Goal: Transaction & Acquisition: Obtain resource

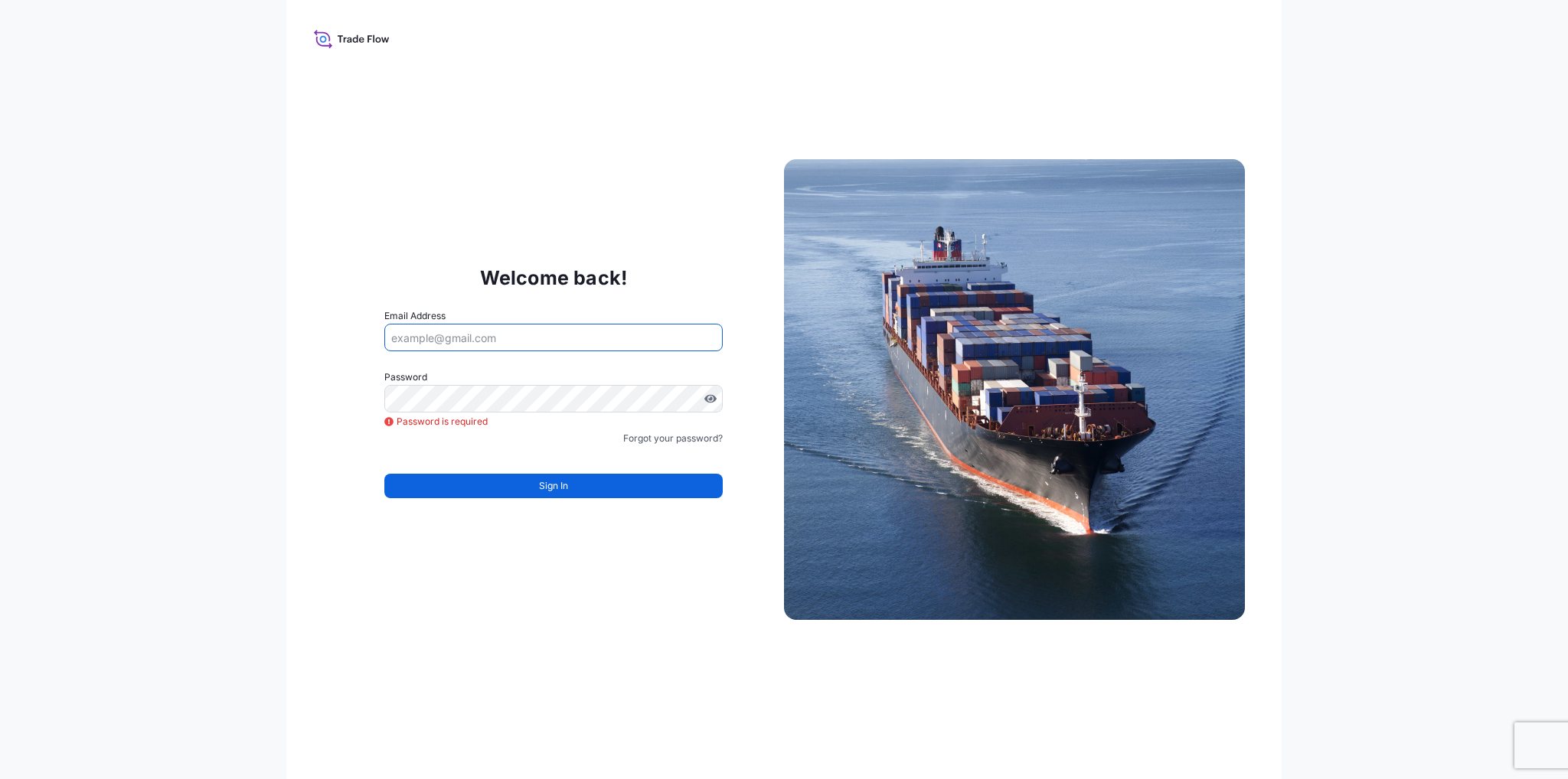
click at [536, 341] on input "Email Address" at bounding box center [553, 337] width 338 height 27
click at [286, 334] on div "Welcome back! Email Address Please enter a valid email address Password Passwor…" at bounding box center [784, 389] width 996 height 779
click at [440, 331] on input "Email Address" at bounding box center [553, 337] width 338 height 27
click at [572, 332] on input "Email Address" at bounding box center [553, 337] width 338 height 27
type input "c.franke@art-handling.com"
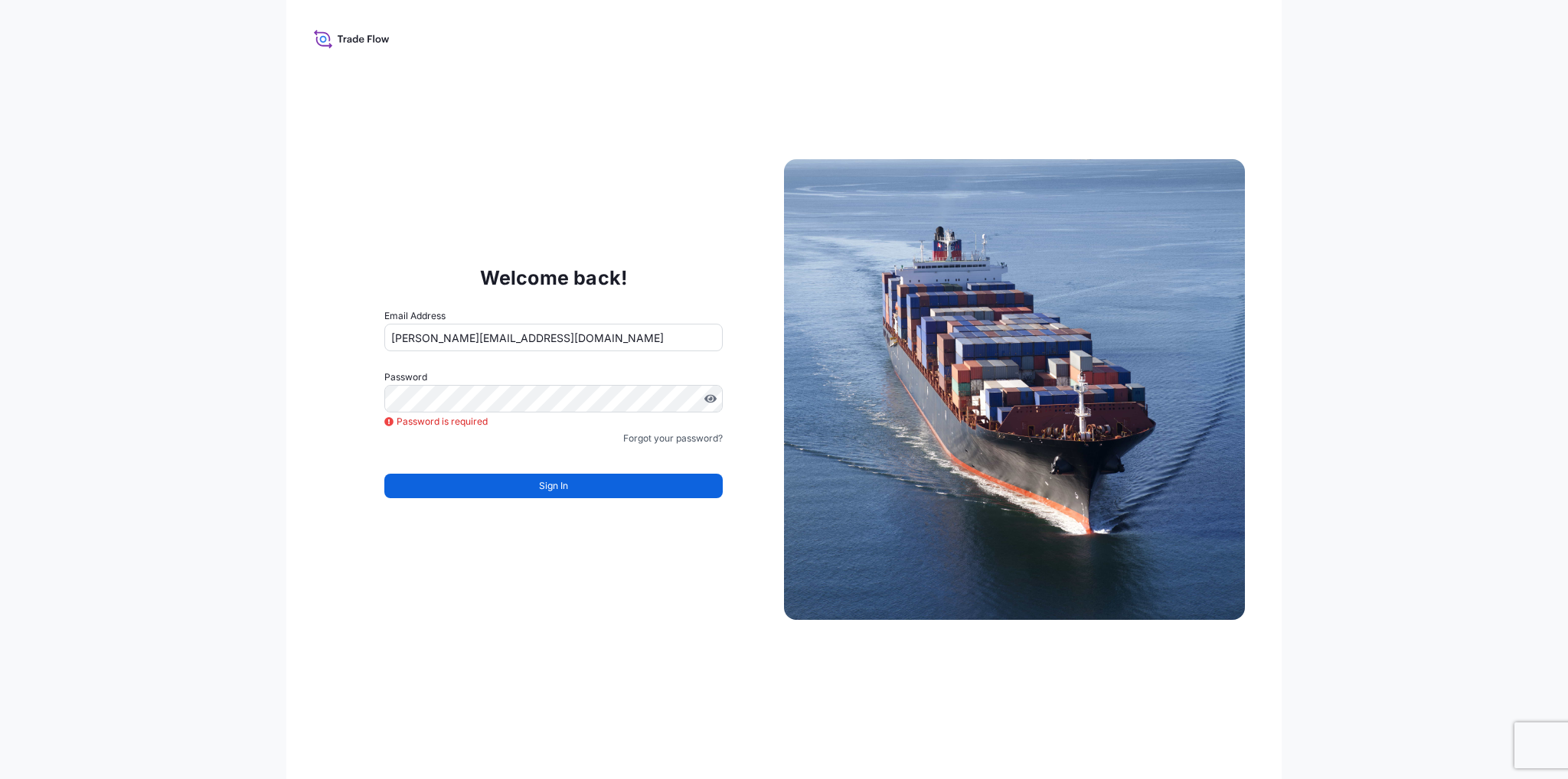
click at [549, 569] on div "Welcome back! Email Address c.franke@art-handling.com Password Password is requ…" at bounding box center [784, 389] width 996 height 779
click at [650, 441] on link "Forgot your password?" at bounding box center [672, 438] width 99 height 15
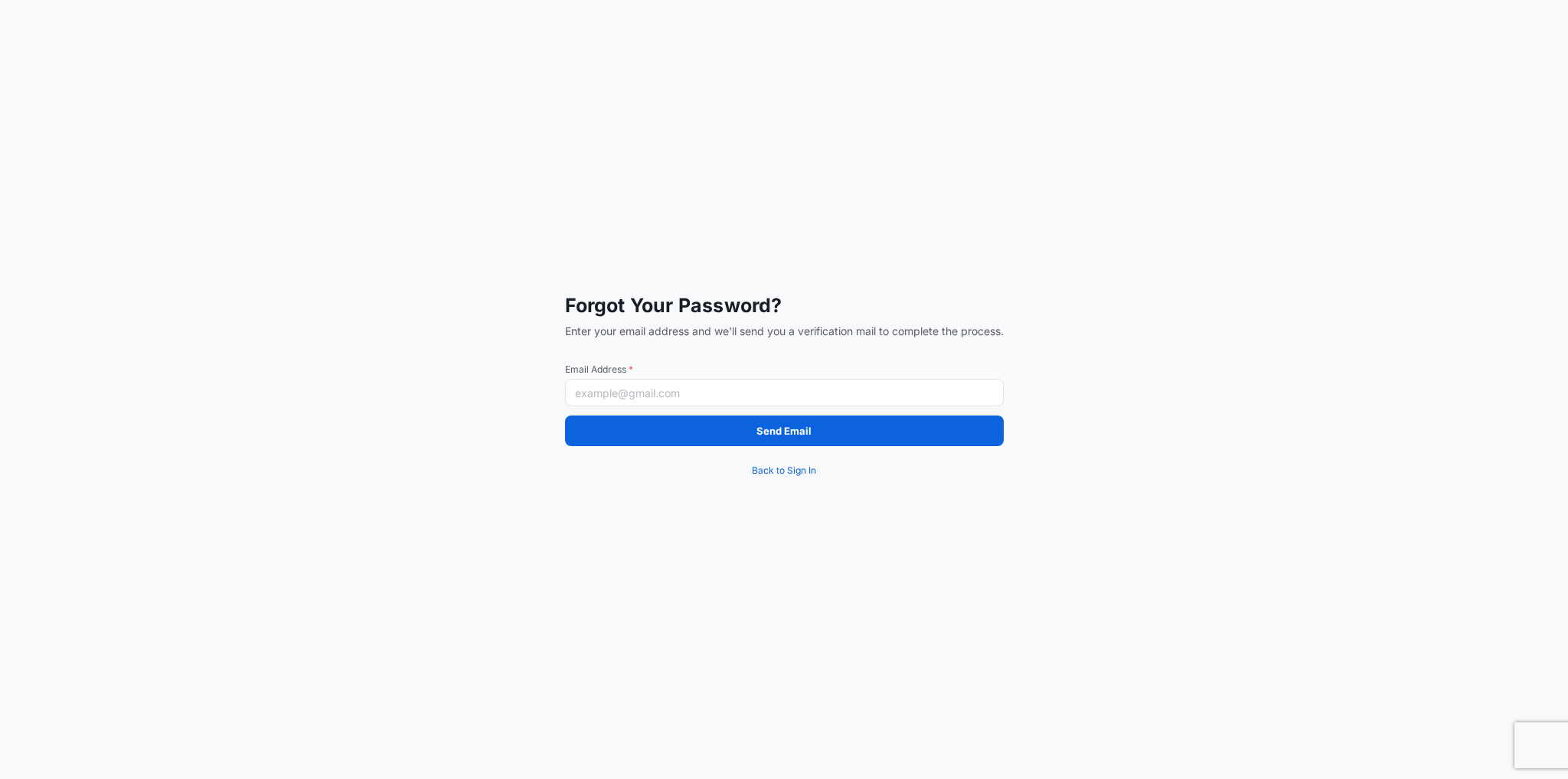
click at [628, 384] on input "Email Address *" at bounding box center [784, 392] width 438 height 27
type input "[PERSON_NAME][EMAIL_ADDRESS][DOMAIN_NAME]"
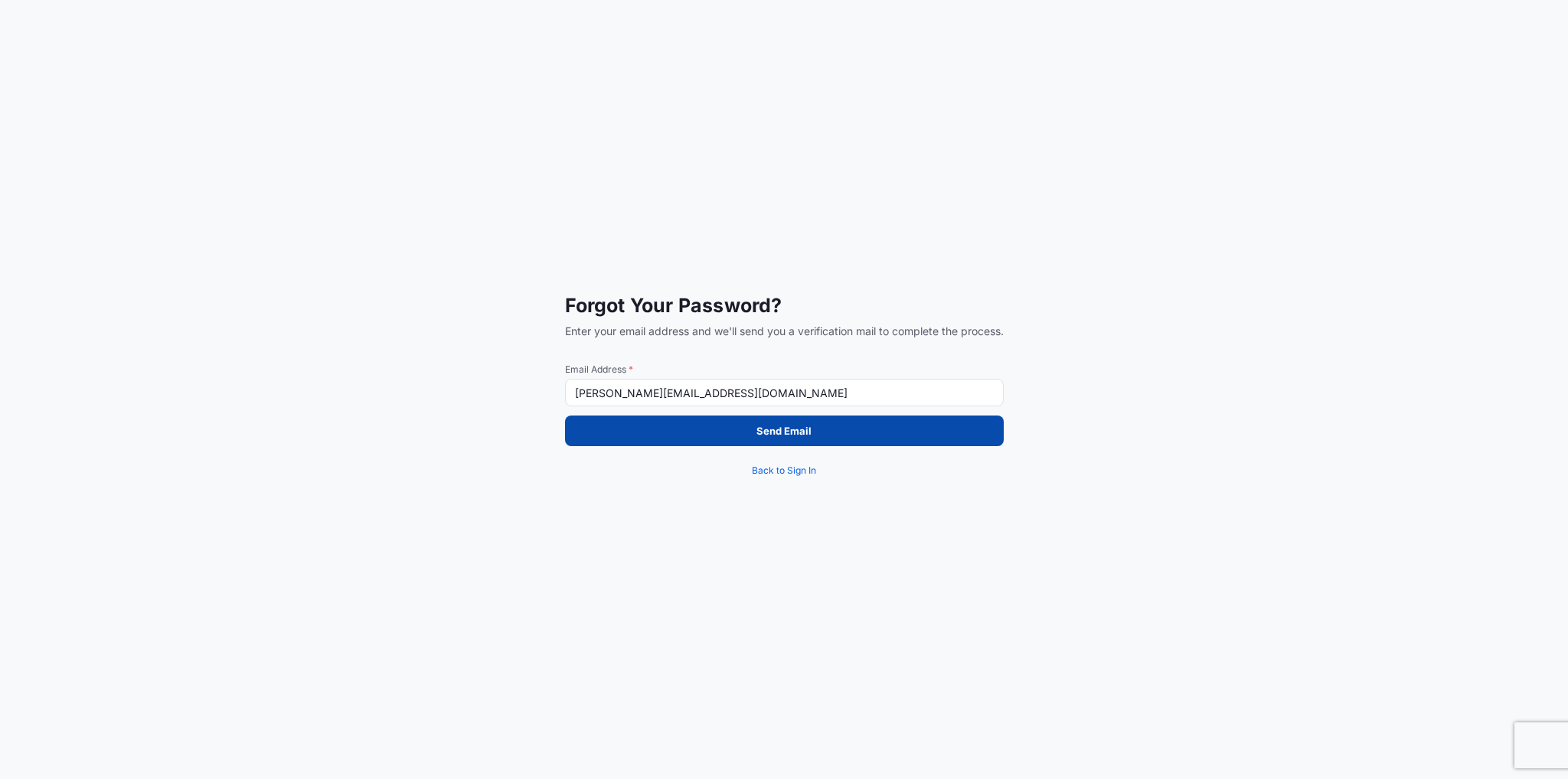
click at [610, 416] on button "Send Email" at bounding box center [784, 431] width 438 height 30
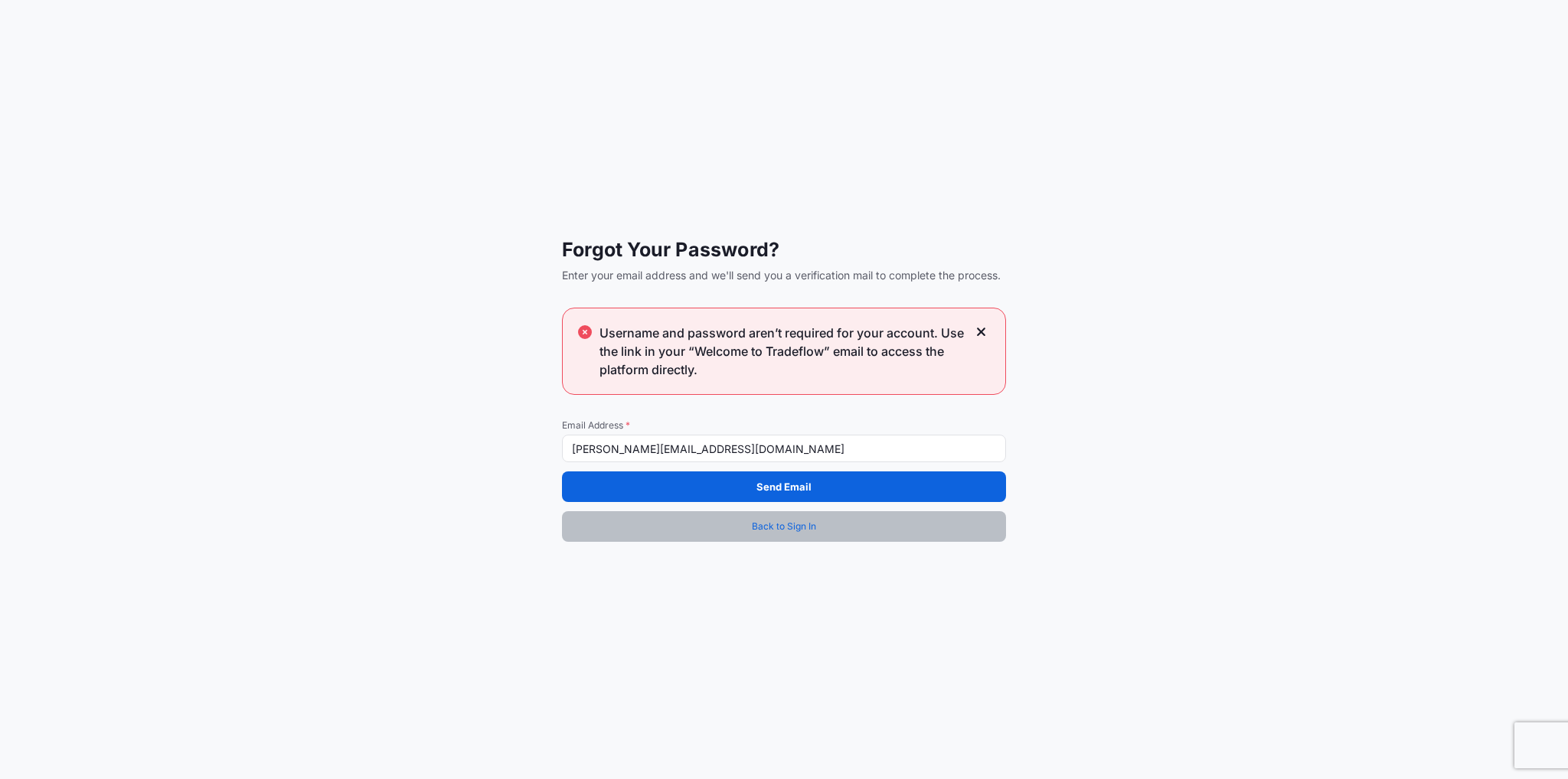
click at [776, 525] on span "Back to Sign In" at bounding box center [784, 526] width 64 height 15
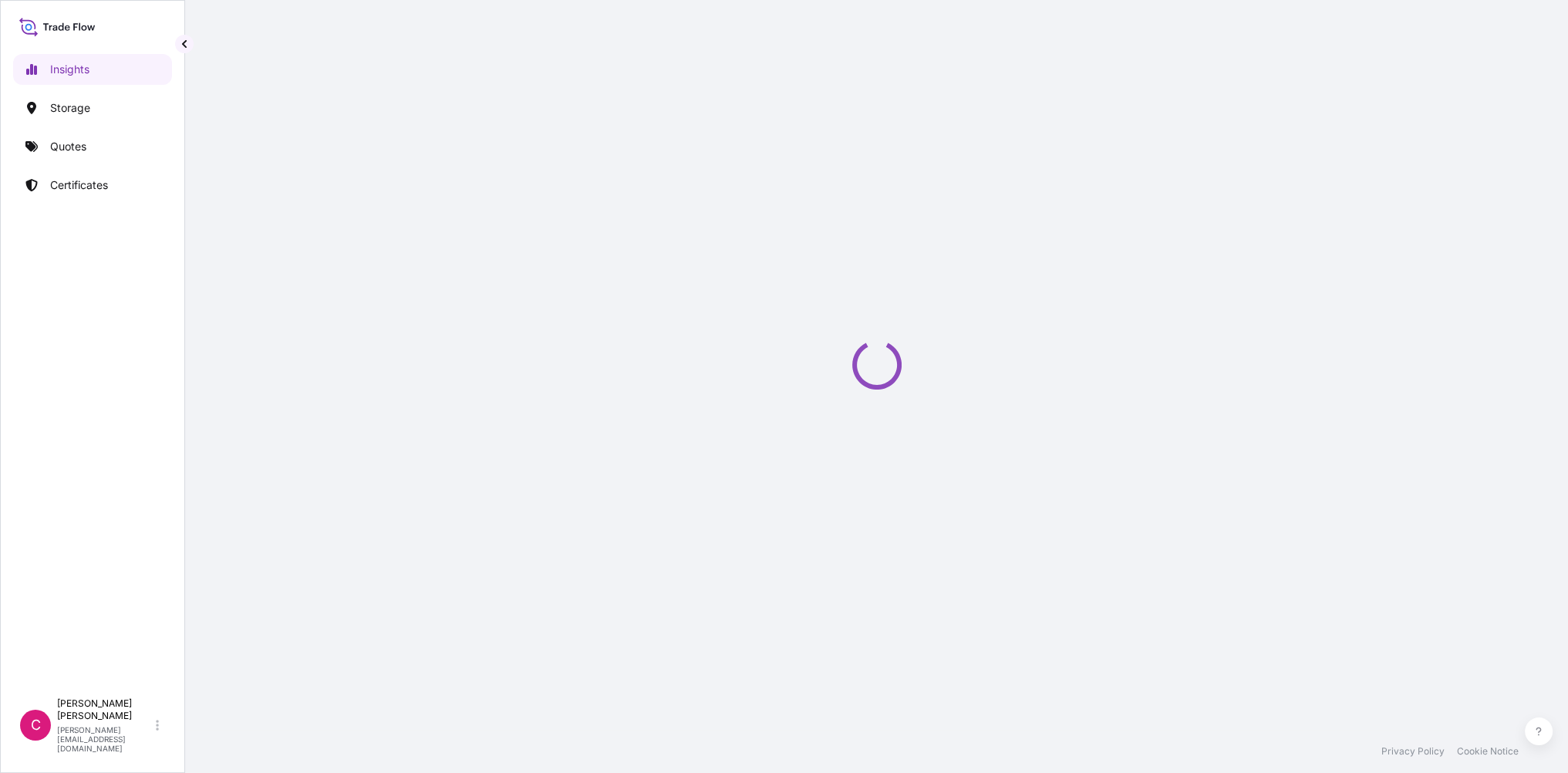
select select "2025"
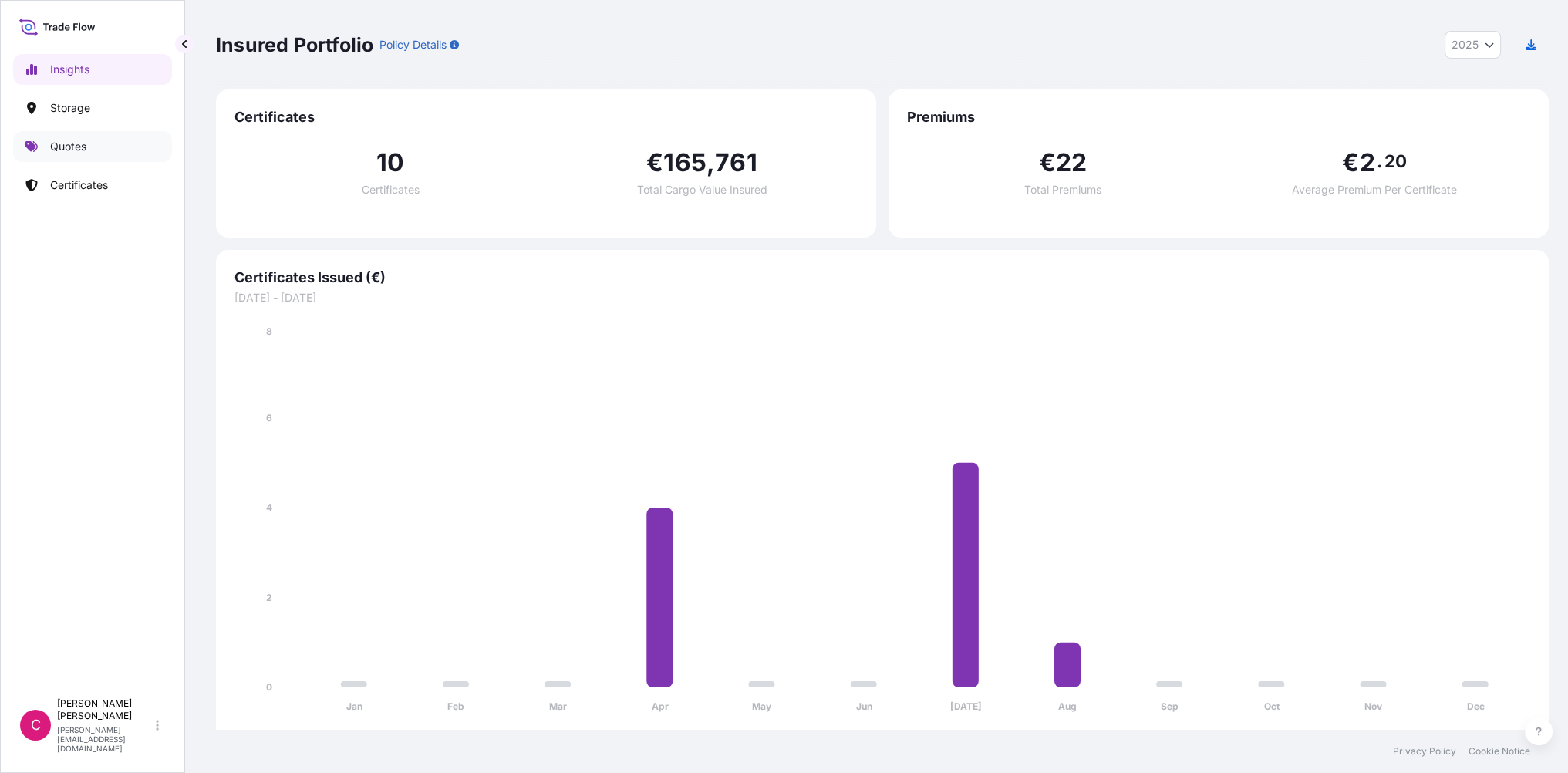
click at [76, 139] on p "Quotes" at bounding box center [69, 147] width 36 height 15
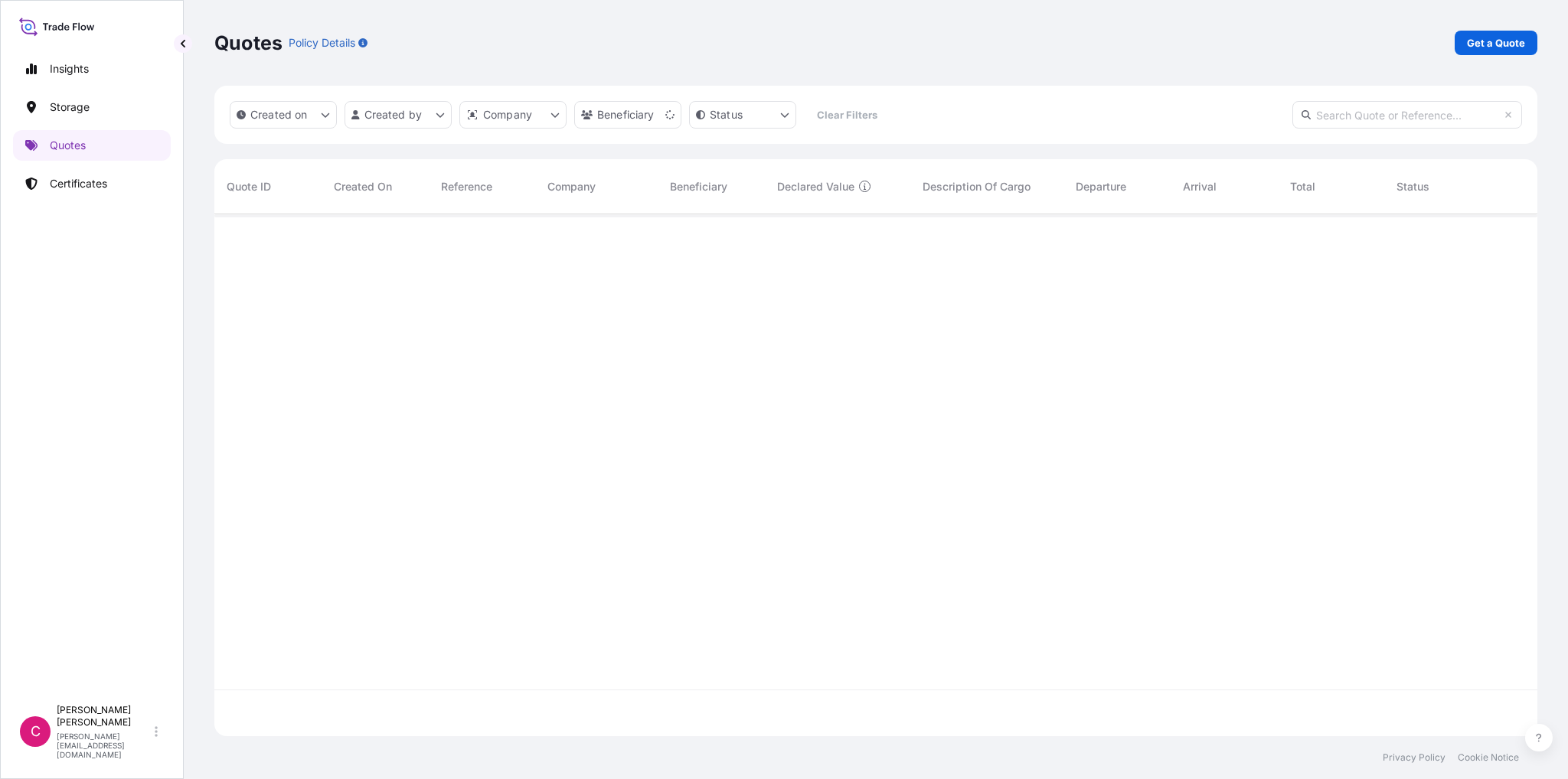
scroll to position [565, 1310]
click at [1479, 31] on link "Get a Quote" at bounding box center [1495, 43] width 82 height 25
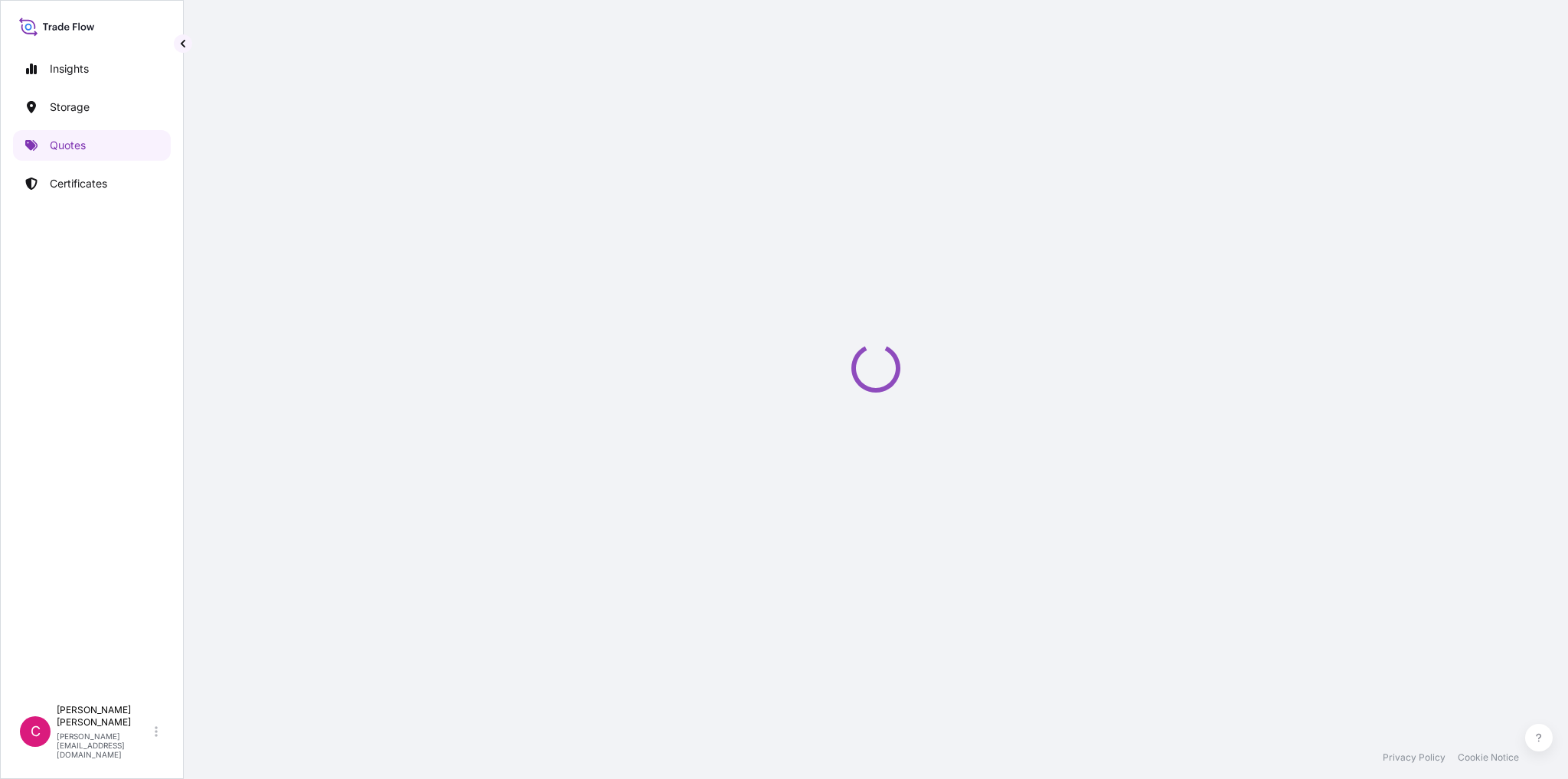
select select "Art Handling"
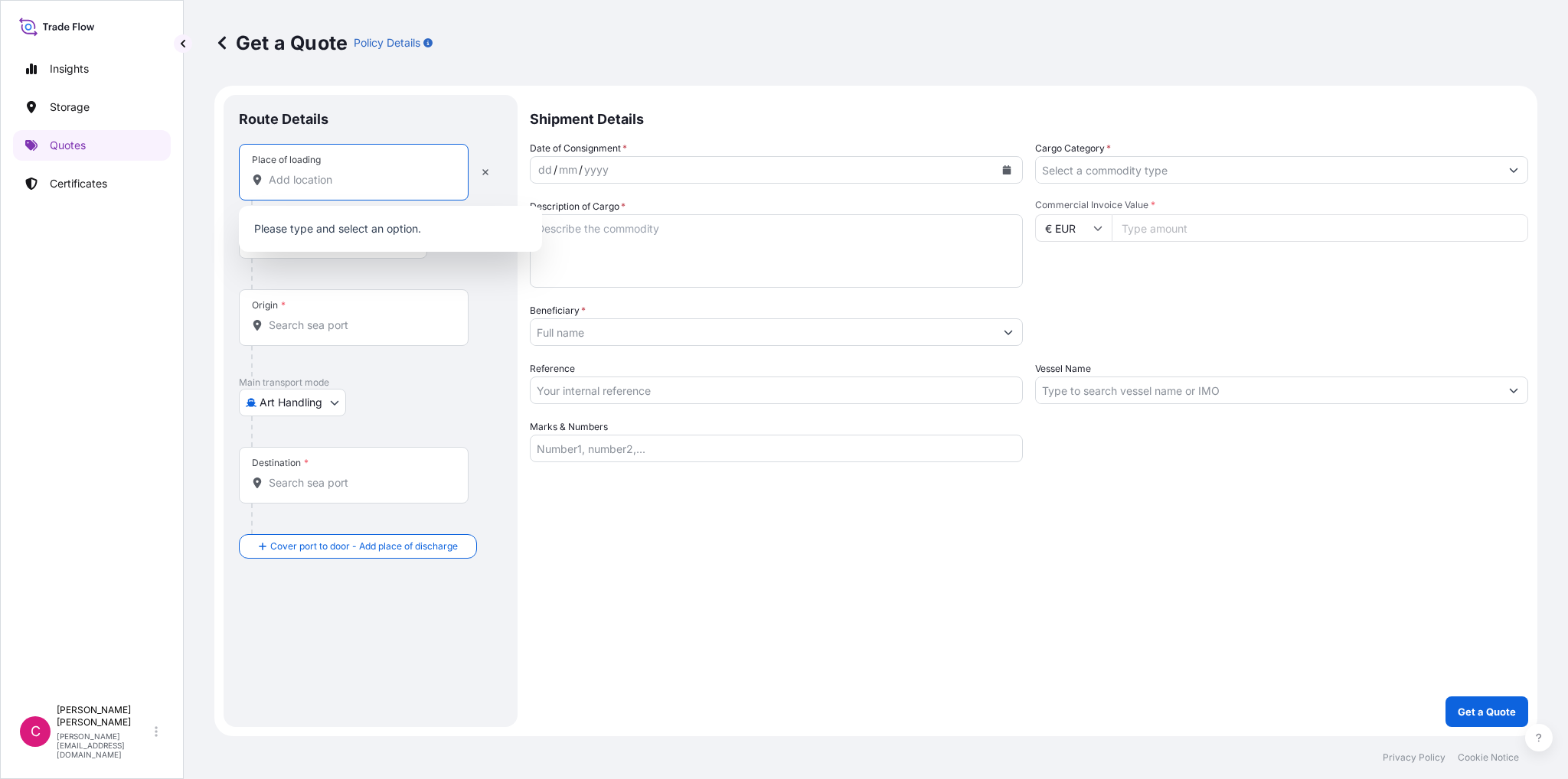
click at [396, 172] on input "Place of loading" at bounding box center [359, 180] width 181 height 15
click at [333, 246] on div "Please type and select an option." at bounding box center [390, 228] width 303 height 46
click at [365, 256] on div "Road / [GEOGRAPHIC_DATA] / Inland" at bounding box center [370, 244] width 263 height 27
click at [328, 177] on input "Place of loading" at bounding box center [359, 180] width 181 height 15
click at [385, 170] on div "Place of loading" at bounding box center [353, 172] width 230 height 57
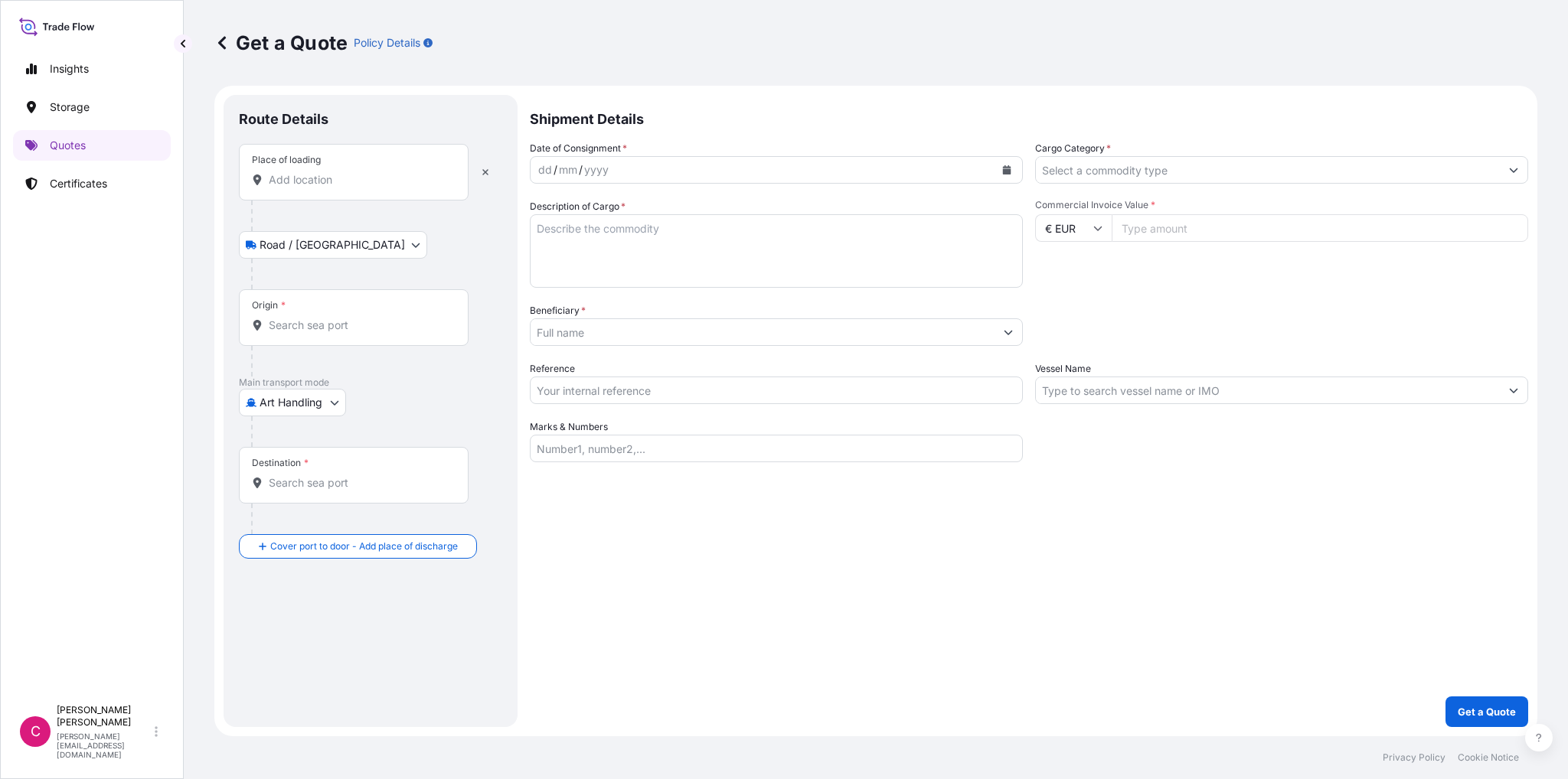
click at [385, 172] on input "Place of loading" at bounding box center [359, 180] width 181 height 15
paste input "[STREET_ADDRESS][US_STATE]"
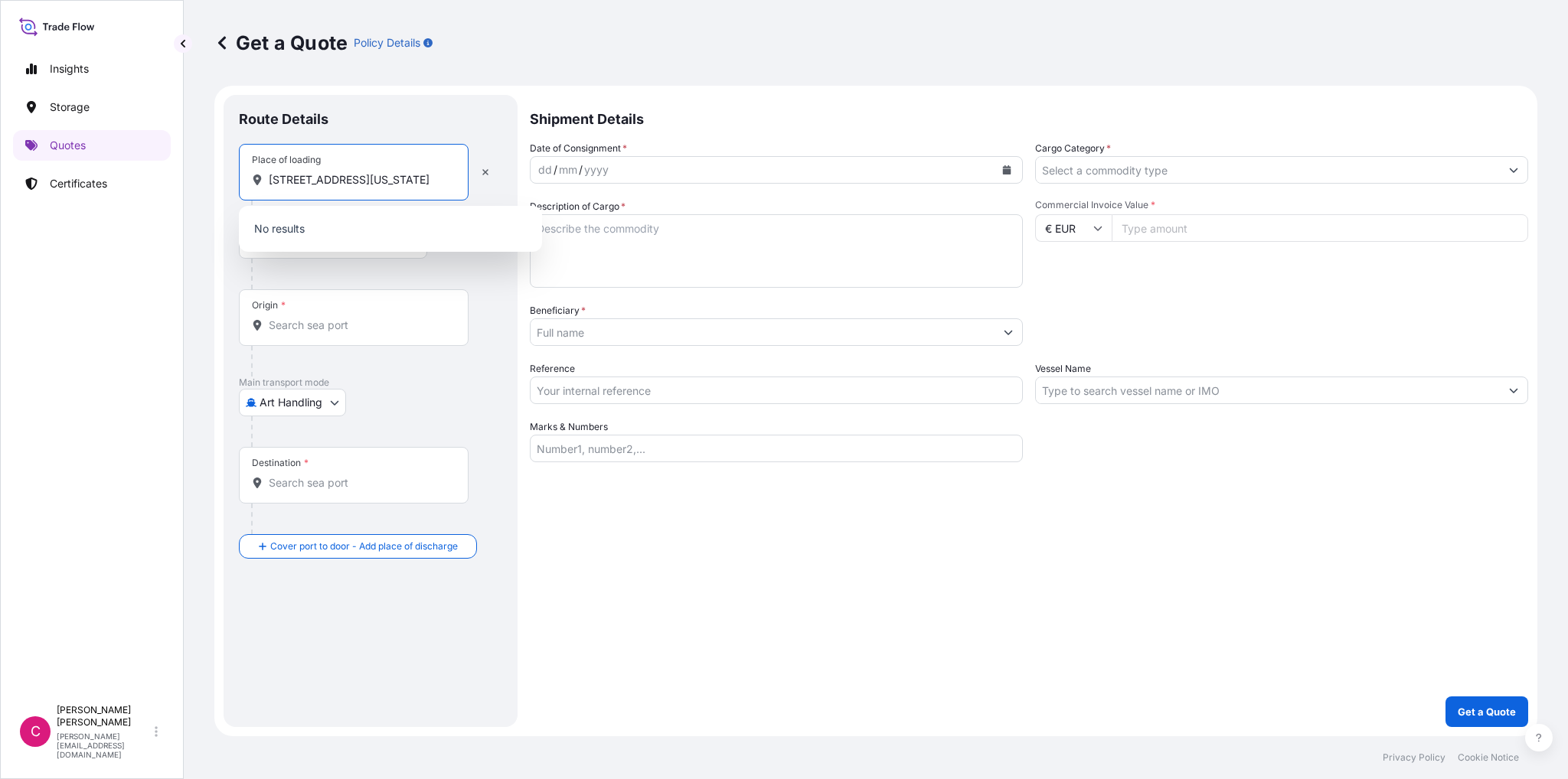
scroll to position [0, 90]
click at [329, 237] on span "[STREET_ADDRESS][US_STATE]" at bounding box center [371, 230] width 161 height 15
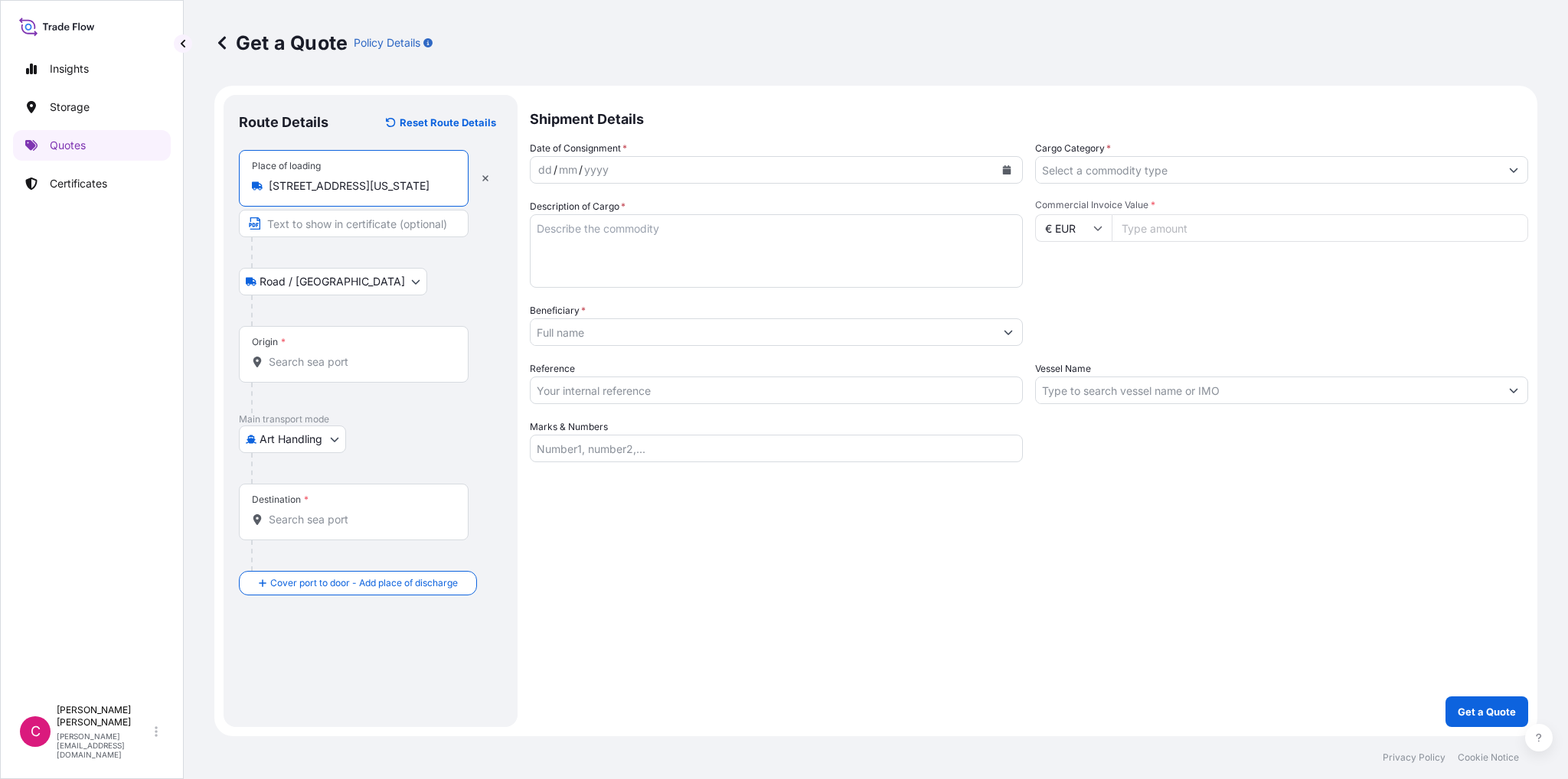
type input "[STREET_ADDRESS][US_STATE]"
click at [340, 275] on body "0 options available. 0 options available. 1 option available. Insights Storage …" at bounding box center [784, 389] width 1568 height 779
click at [326, 359] on input "Origin *" at bounding box center [359, 362] width 181 height 15
click at [362, 354] on input "Origin *" at bounding box center [359, 362] width 181 height 15
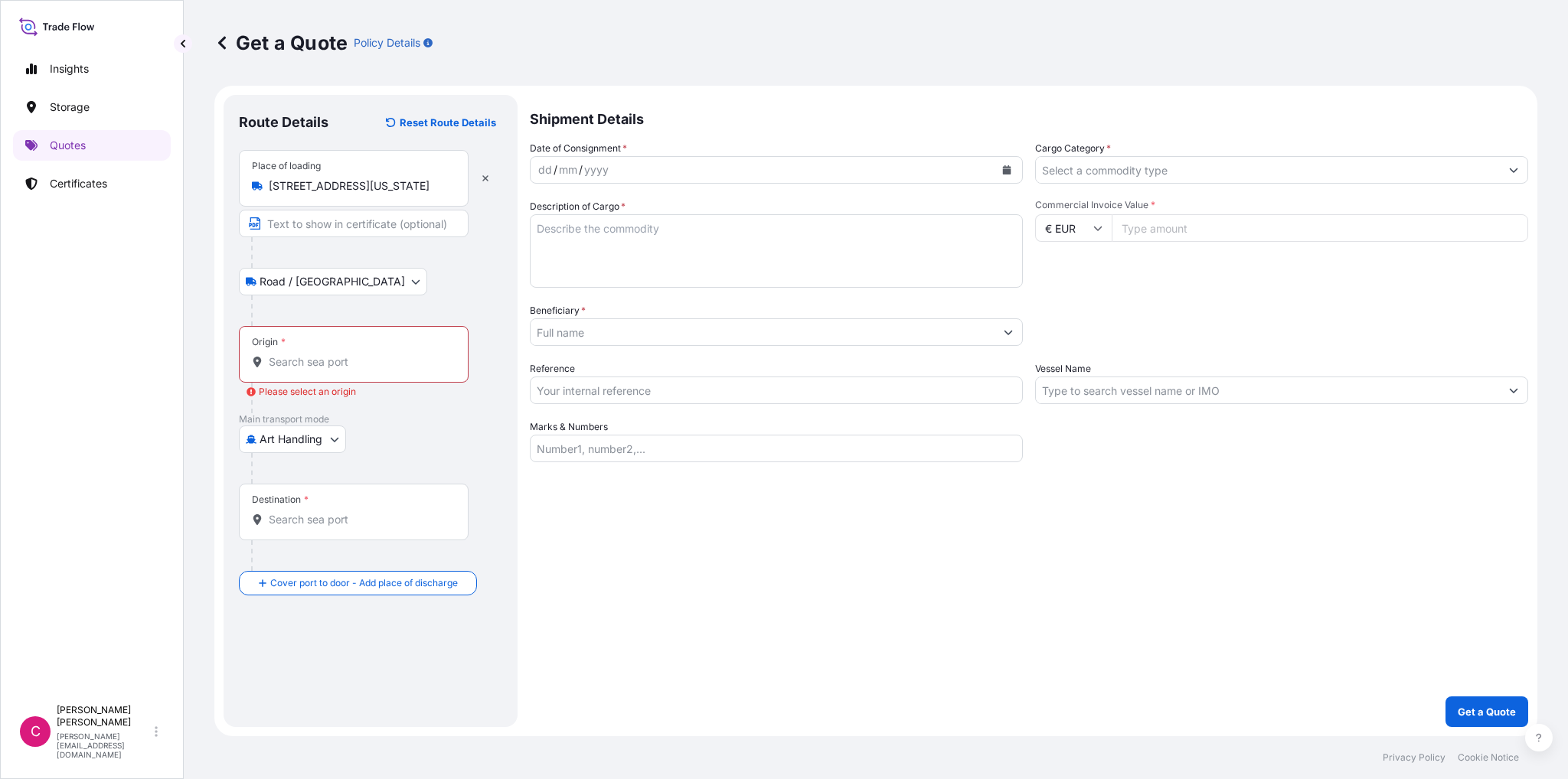
click at [297, 353] on div "Origin *" at bounding box center [353, 354] width 230 height 57
click at [297, 354] on input "Origin * Please select an origin" at bounding box center [359, 362] width 181 height 15
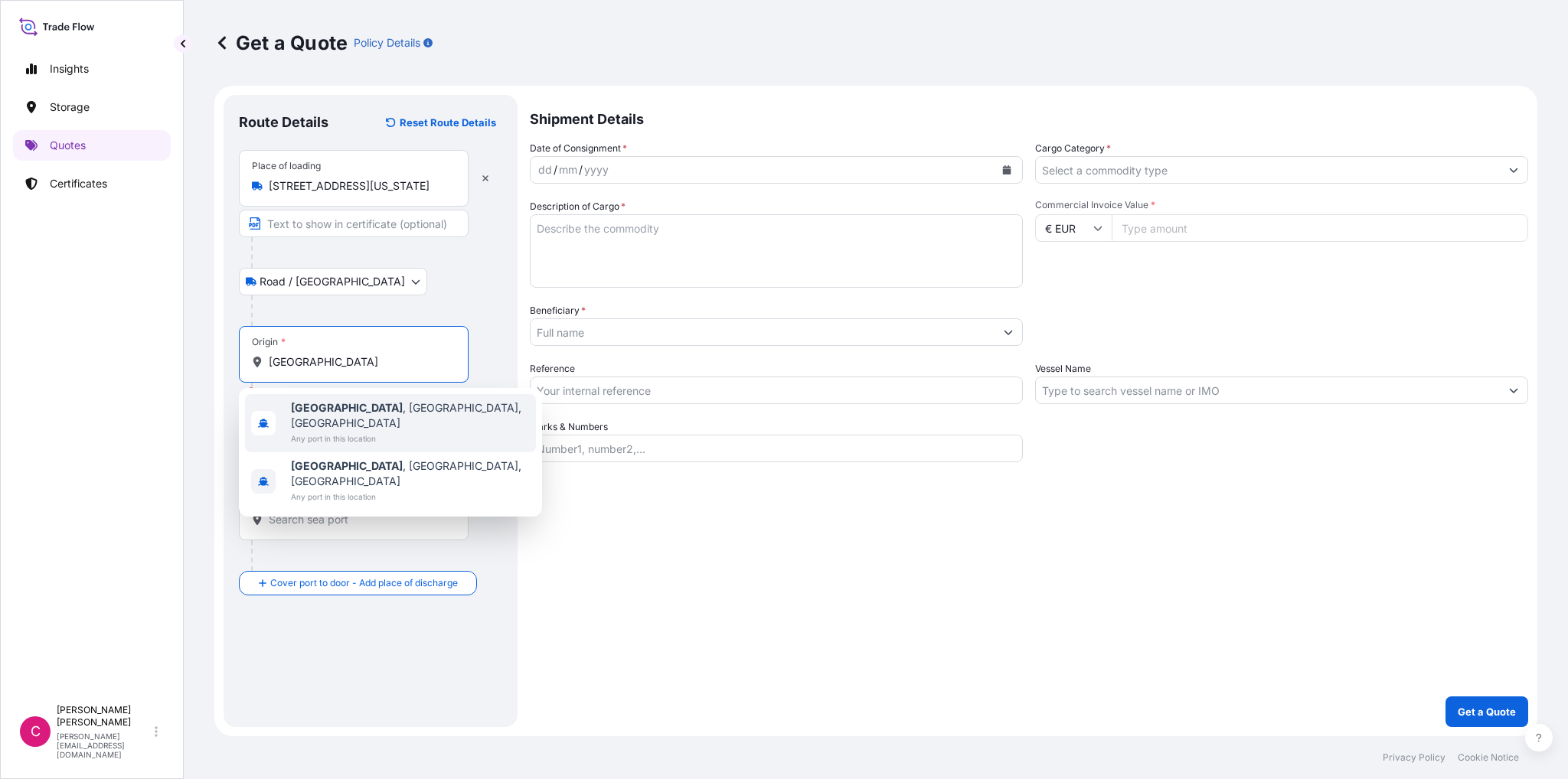
click at [333, 405] on span "[GEOGRAPHIC_DATA] , [GEOGRAPHIC_DATA], [GEOGRAPHIC_DATA]" at bounding box center [410, 416] width 239 height 30
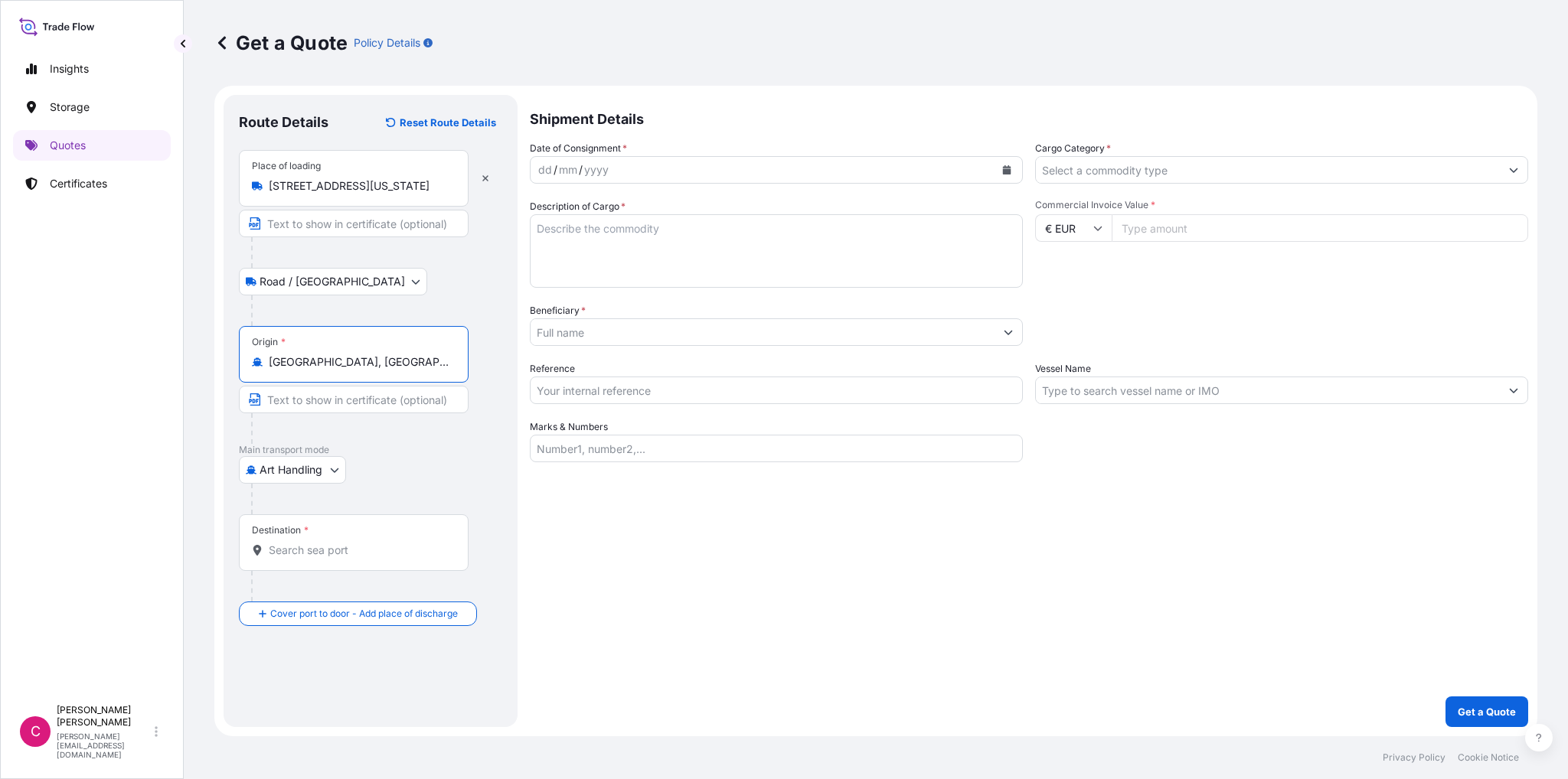
type input "[GEOGRAPHIC_DATA], [GEOGRAPHIC_DATA], [GEOGRAPHIC_DATA]"
click at [334, 477] on body "Insights Storage Quotes Certificates C [PERSON_NAME] [PERSON_NAME][EMAIL_ADDRES…" at bounding box center [784, 389] width 1568 height 779
click at [300, 562] on span "Land / Air" at bounding box center [293, 564] width 49 height 15
select select "Land / Air"
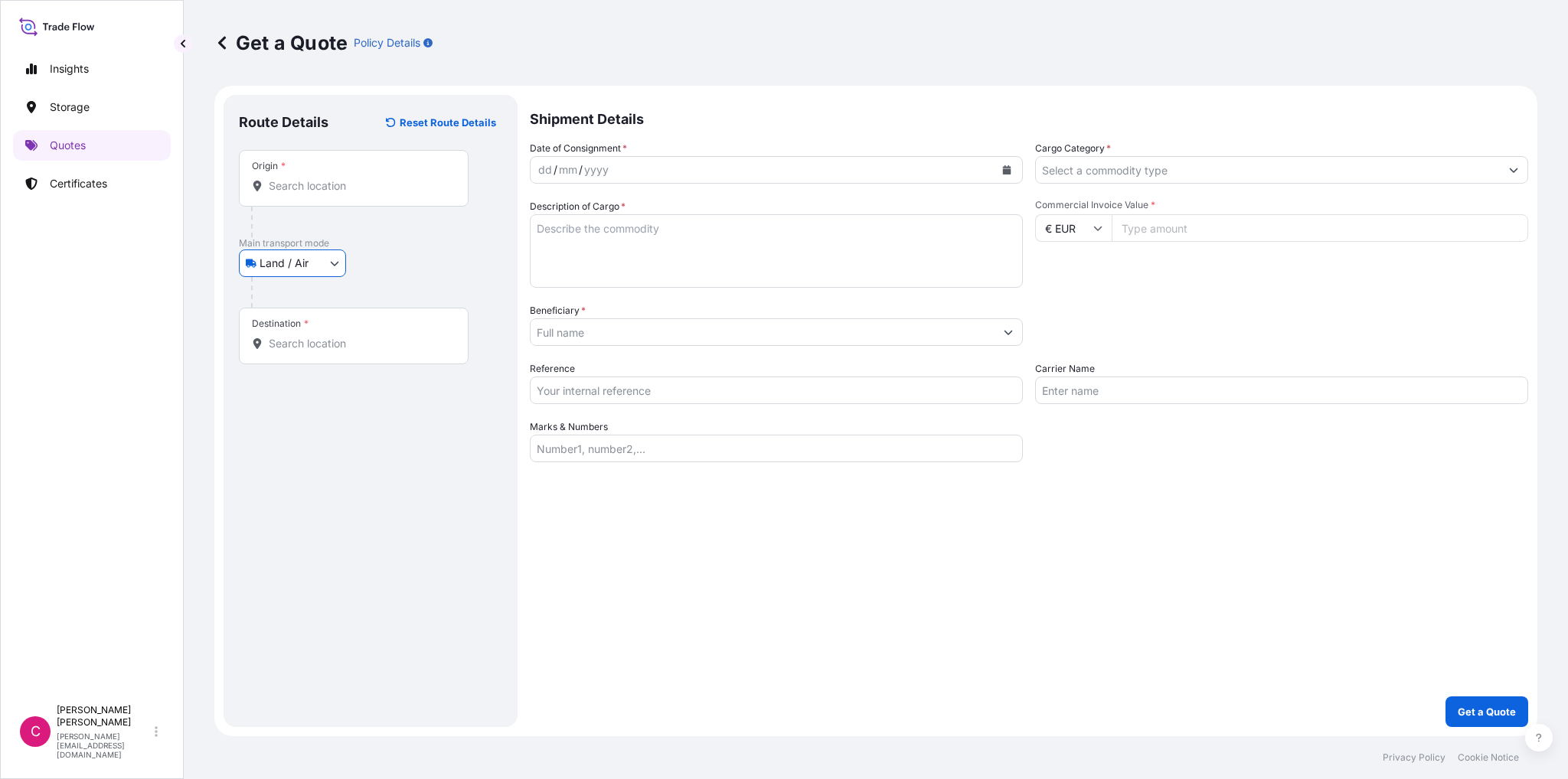
click at [324, 191] on input "Origin *" at bounding box center [359, 186] width 181 height 15
paste input "[STREET_ADDRESS][US_STATE]"
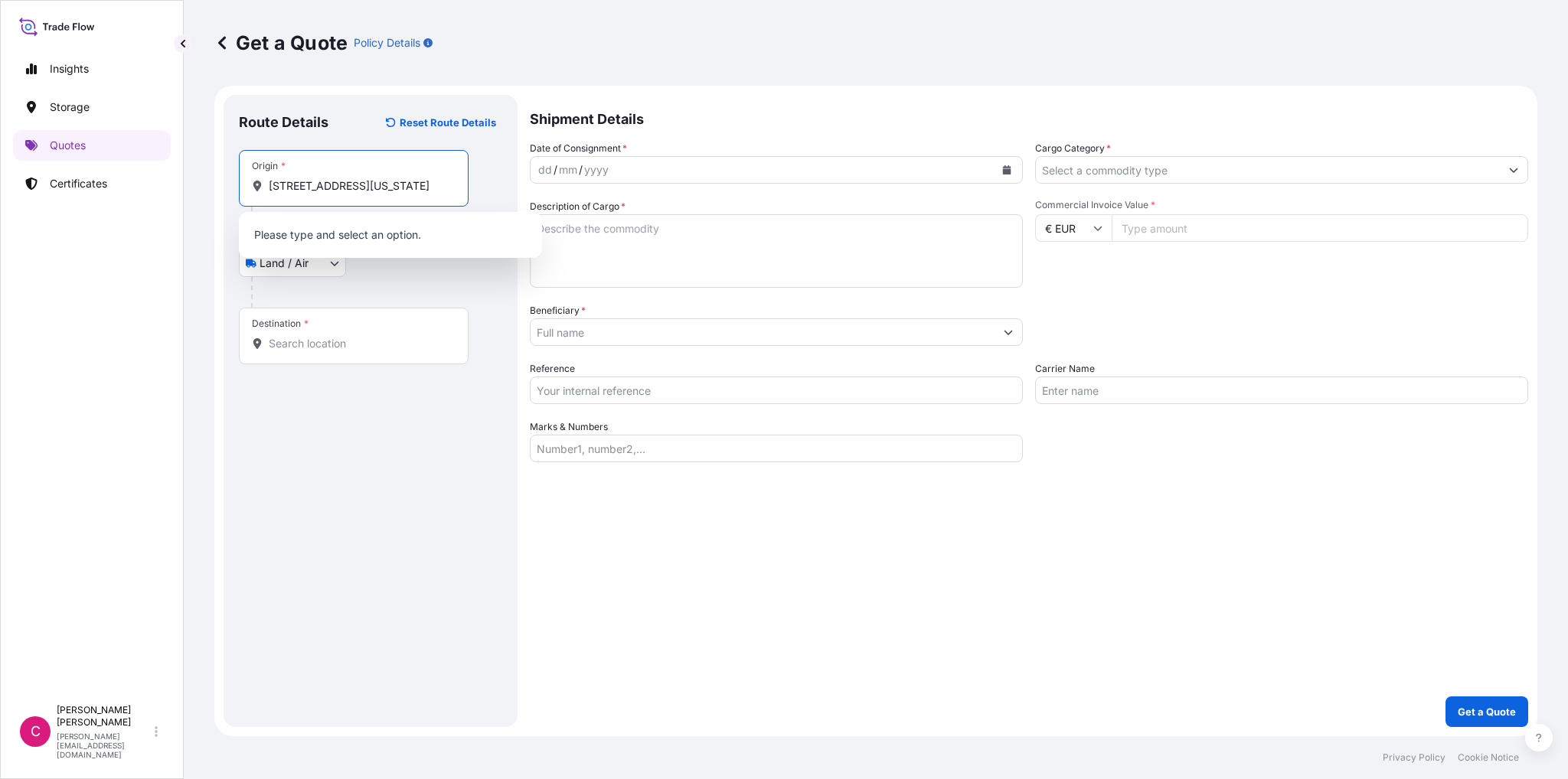
scroll to position [0, 90]
click at [339, 229] on span "[STREET_ADDRESS][US_STATE]" at bounding box center [371, 237] width 161 height 15
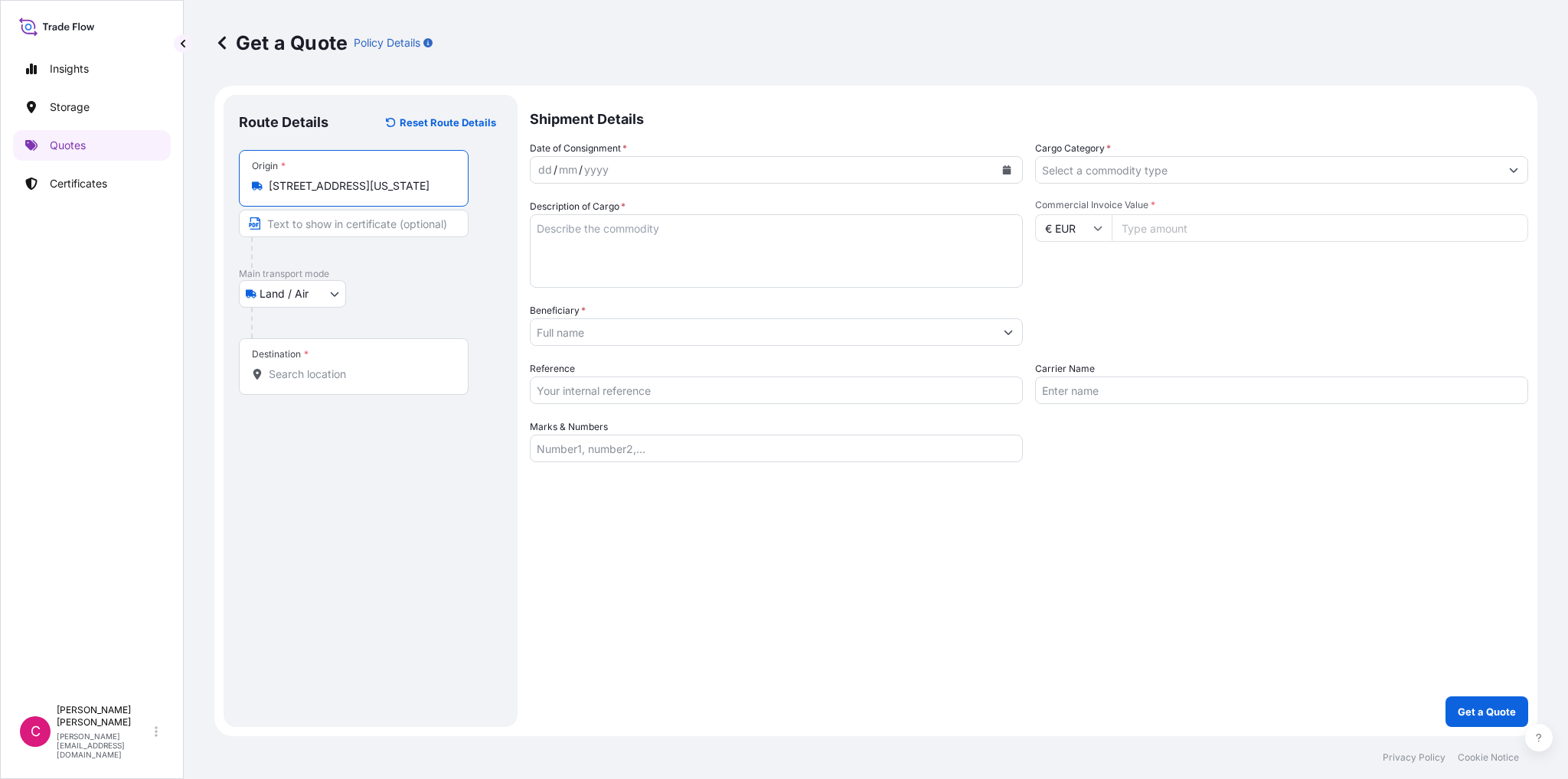
type input "[STREET_ADDRESS][US_STATE]"
click at [306, 380] on input "Destination *" at bounding box center [359, 374] width 181 height 15
click at [295, 378] on input "Destination * Please select a destination" at bounding box center [359, 374] width 181 height 15
paste input "[STREET_ADDRESS]"
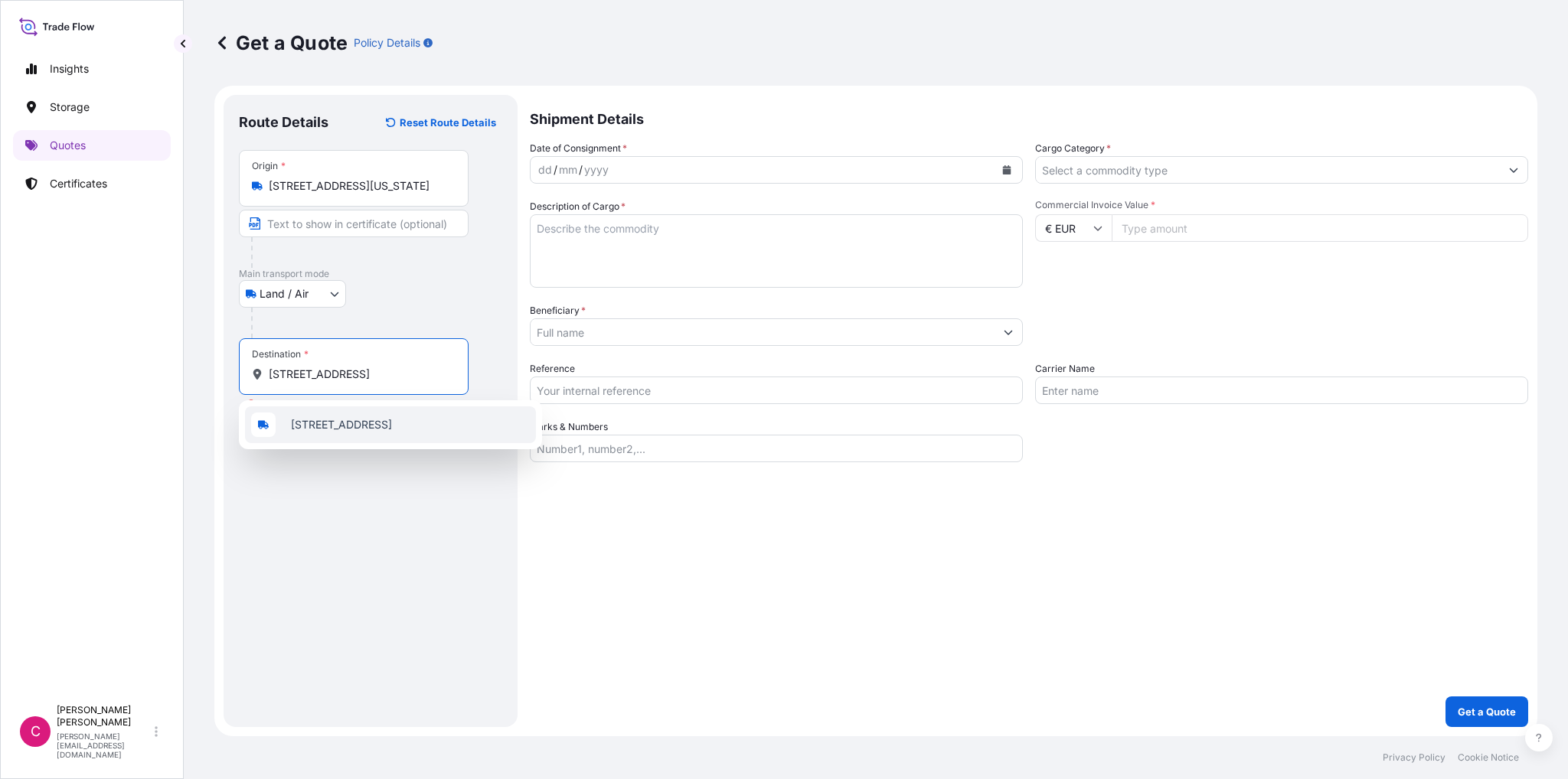
click at [310, 433] on span "[STREET_ADDRESS]" at bounding box center [341, 425] width 101 height 15
type input "[STREET_ADDRESS]"
click at [1010, 167] on icon "Calendar" at bounding box center [1007, 170] width 9 height 9
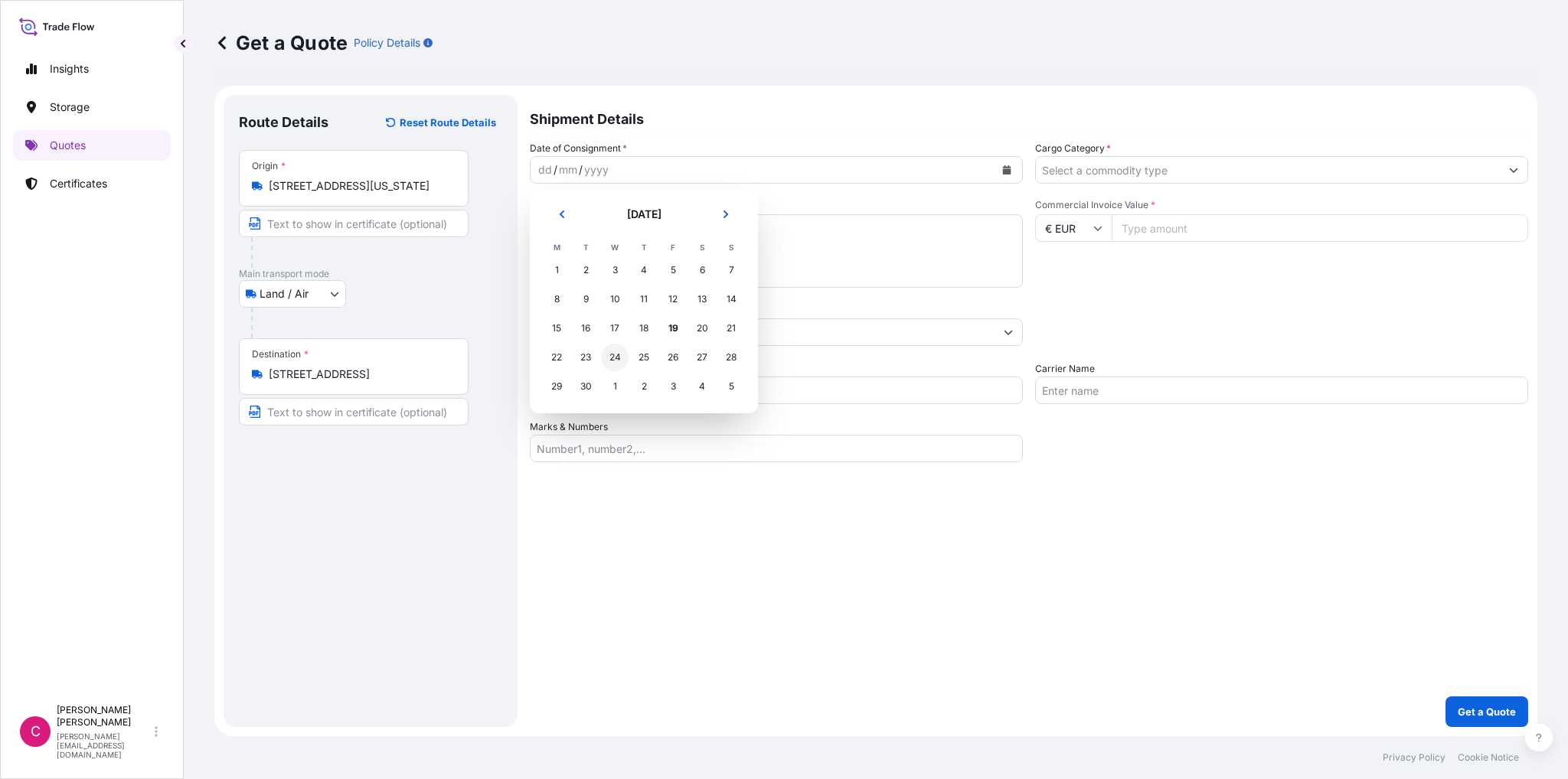
click at [614, 356] on div "24" at bounding box center [615, 357] width 27 height 27
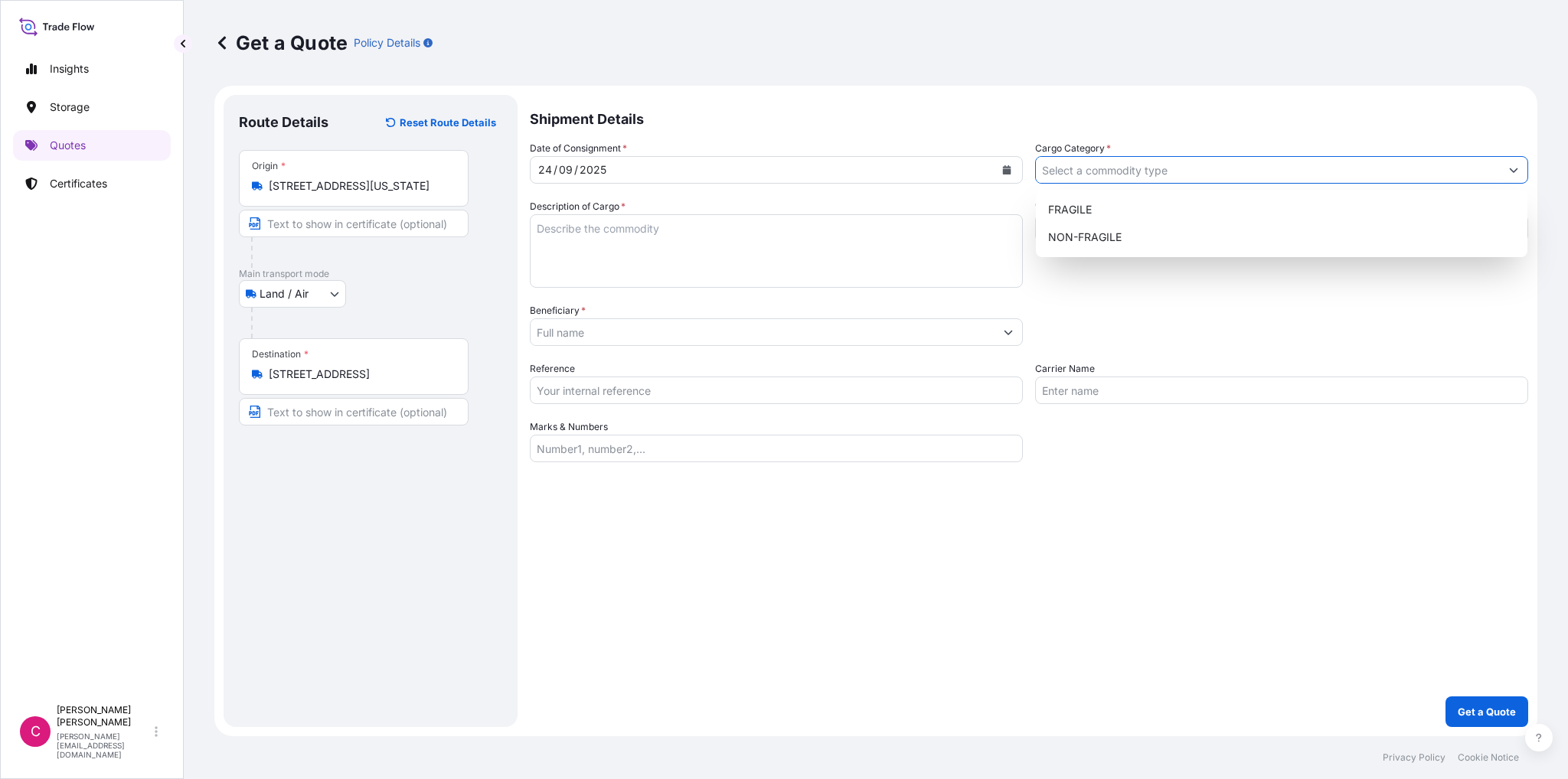
click at [1517, 173] on icon "Show suggestions" at bounding box center [1513, 170] width 9 height 9
click at [1068, 209] on div "FRAGILE" at bounding box center [1281, 209] width 479 height 27
type input "FRAGILE"
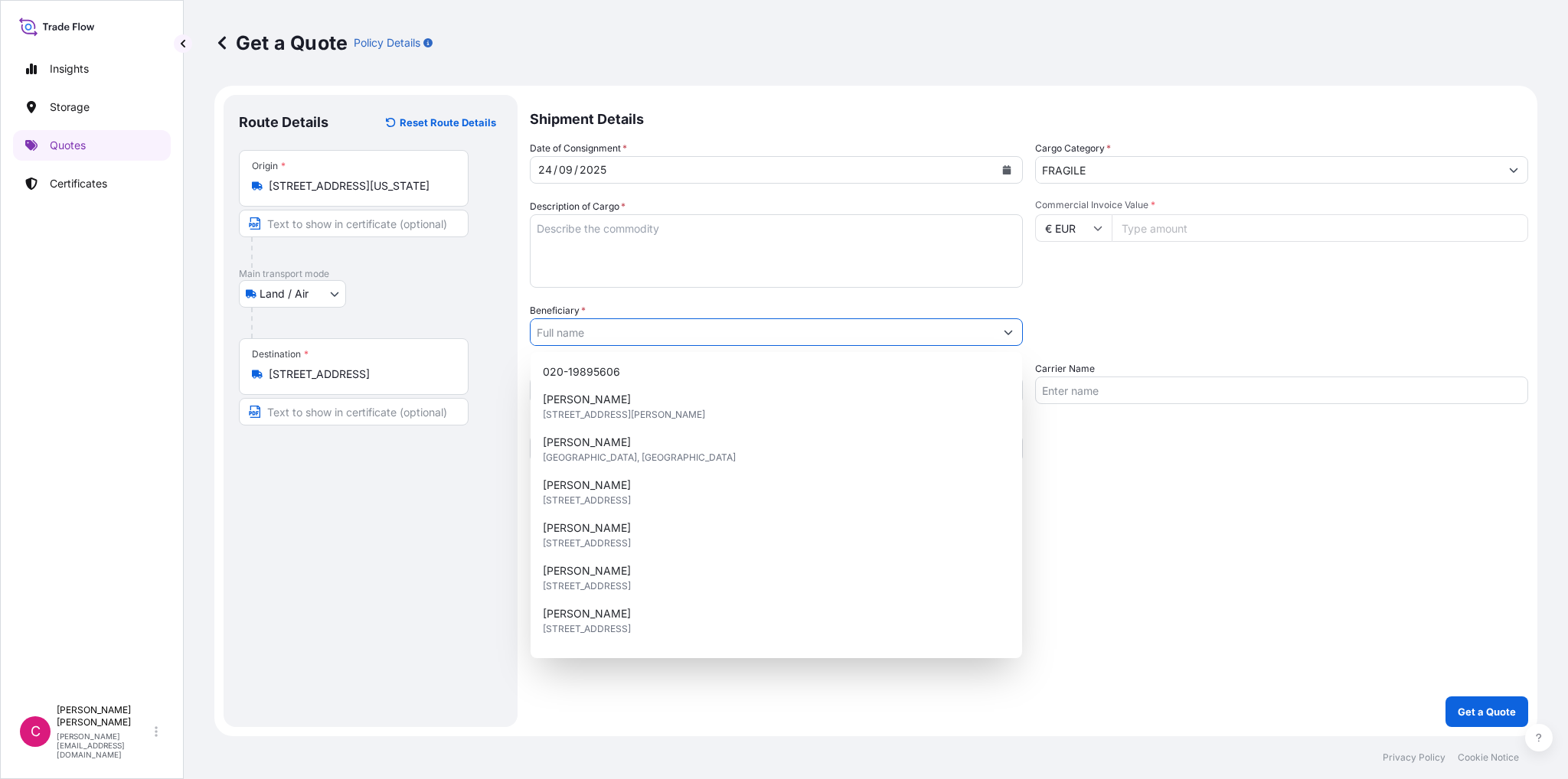
click at [1005, 334] on icon "Show suggestions" at bounding box center [1008, 332] width 9 height 9
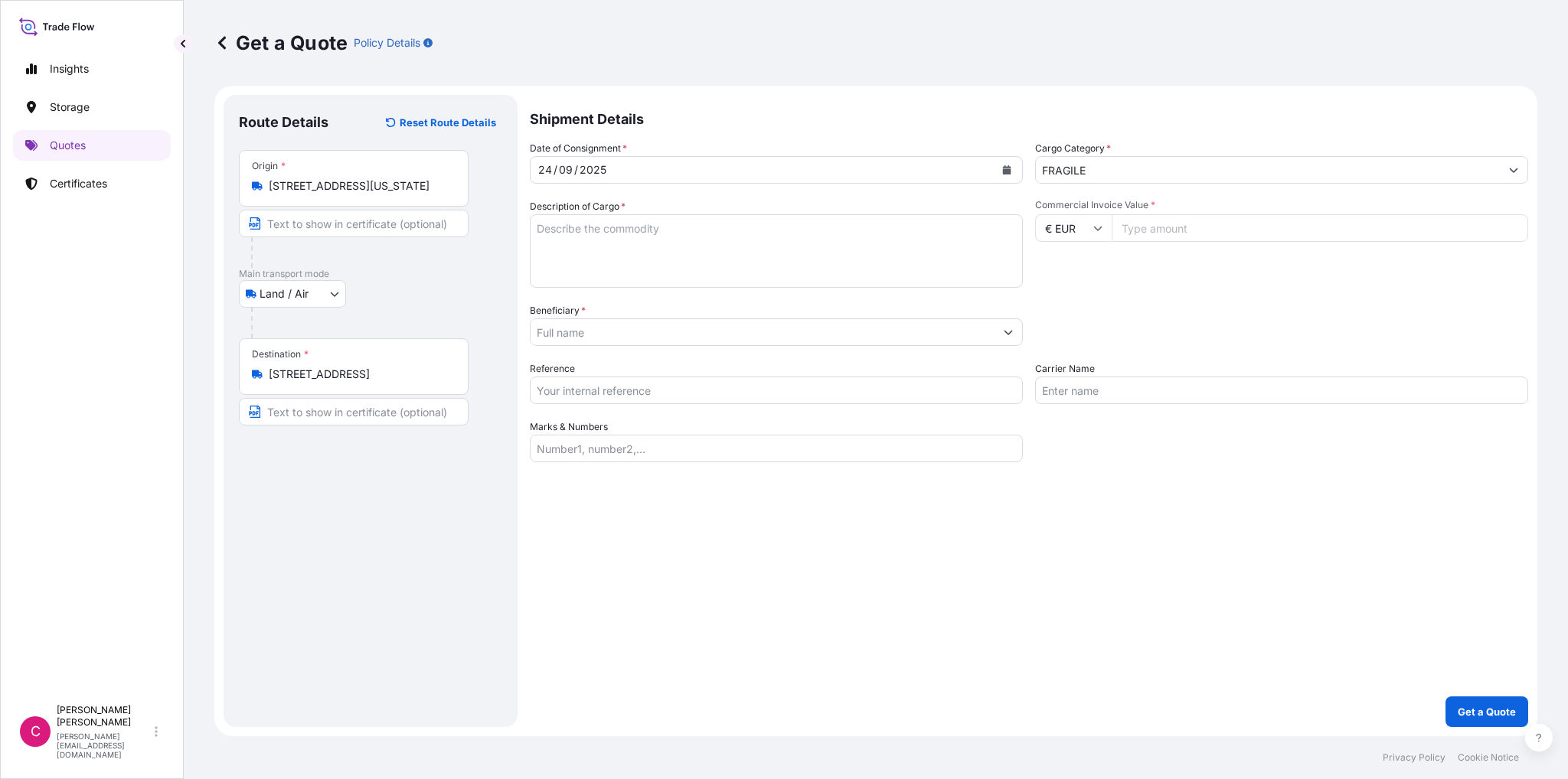
click at [568, 253] on textarea "Description of Cargo *" at bounding box center [775, 251] width 493 height 74
paste textarea "S.K.H. [PERSON_NAME] von Bayern Schloss [GEOGRAPHIC_DATA] 11 80638 München [GEO…"
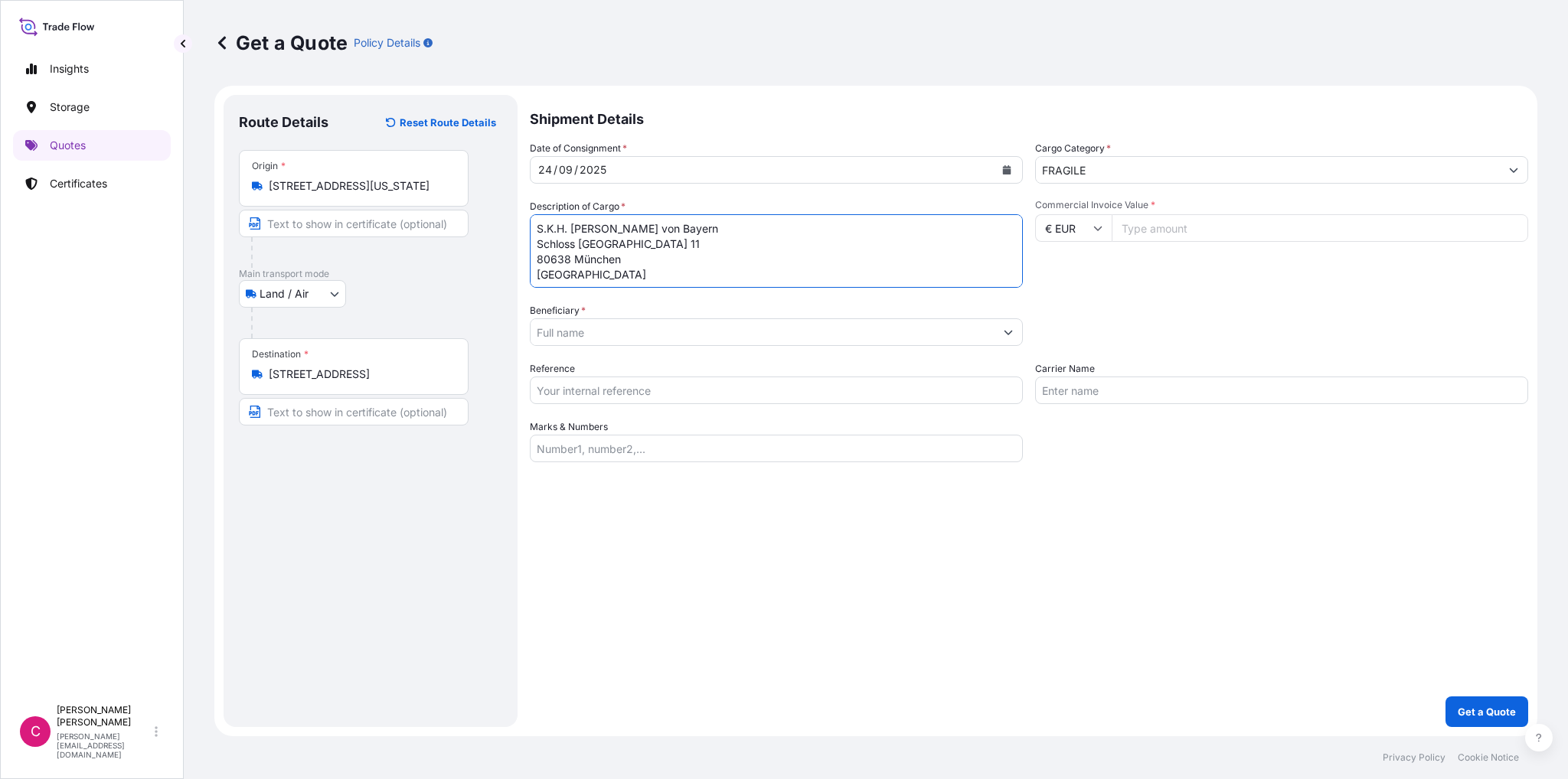
scroll to position [9, 0]
type textarea "S.K.H. [PERSON_NAME] von Bayern Schloss [GEOGRAPHIC_DATA] 11 80638 München [GEO…"
click at [647, 333] on input "Beneficiary *" at bounding box center [762, 331] width 464 height 27
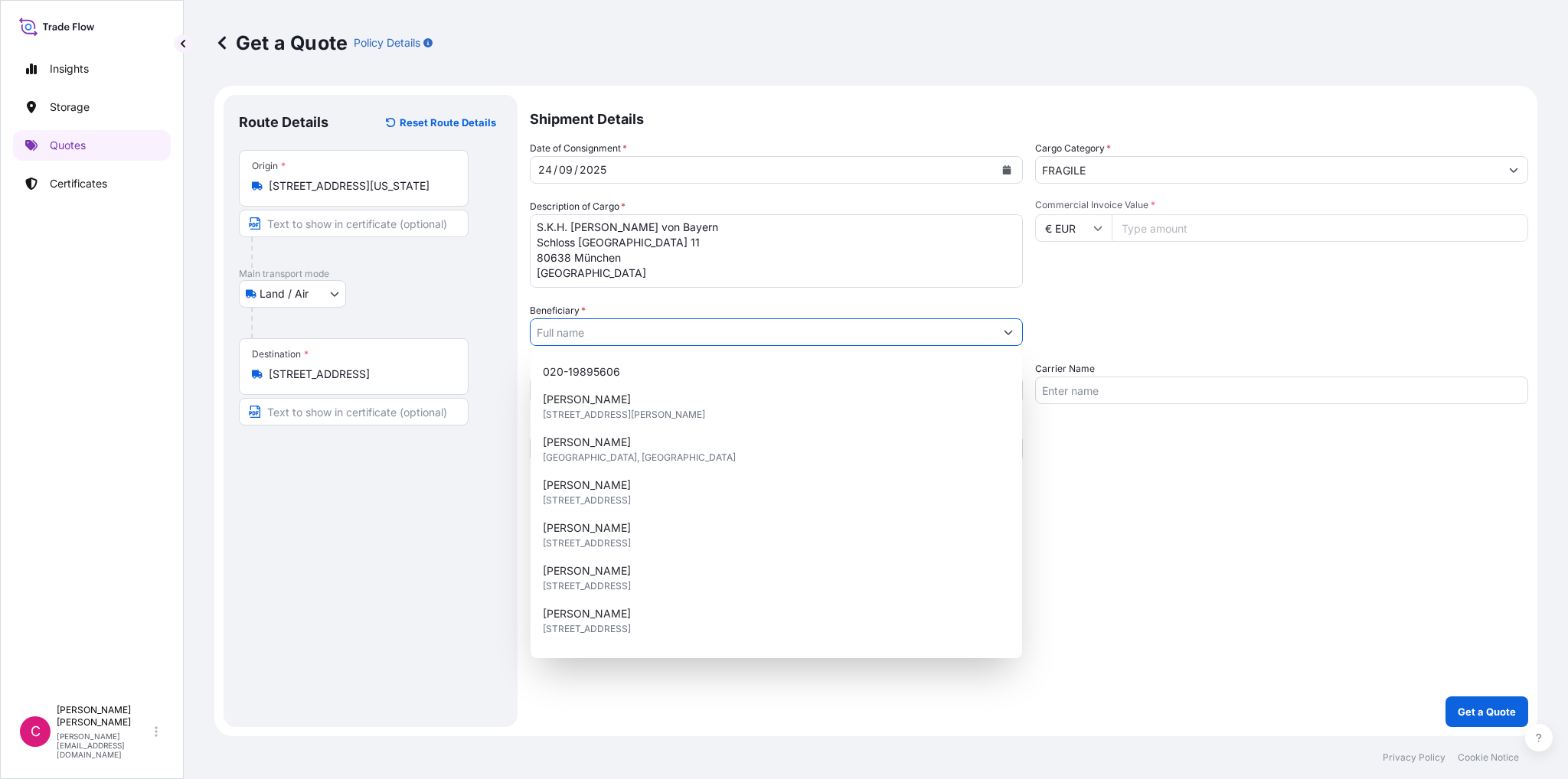
paste input "S.K.H. [PERSON_NAME] von Bayern Schloss [GEOGRAPHIC_DATA] 11 80638 München [GEO…"
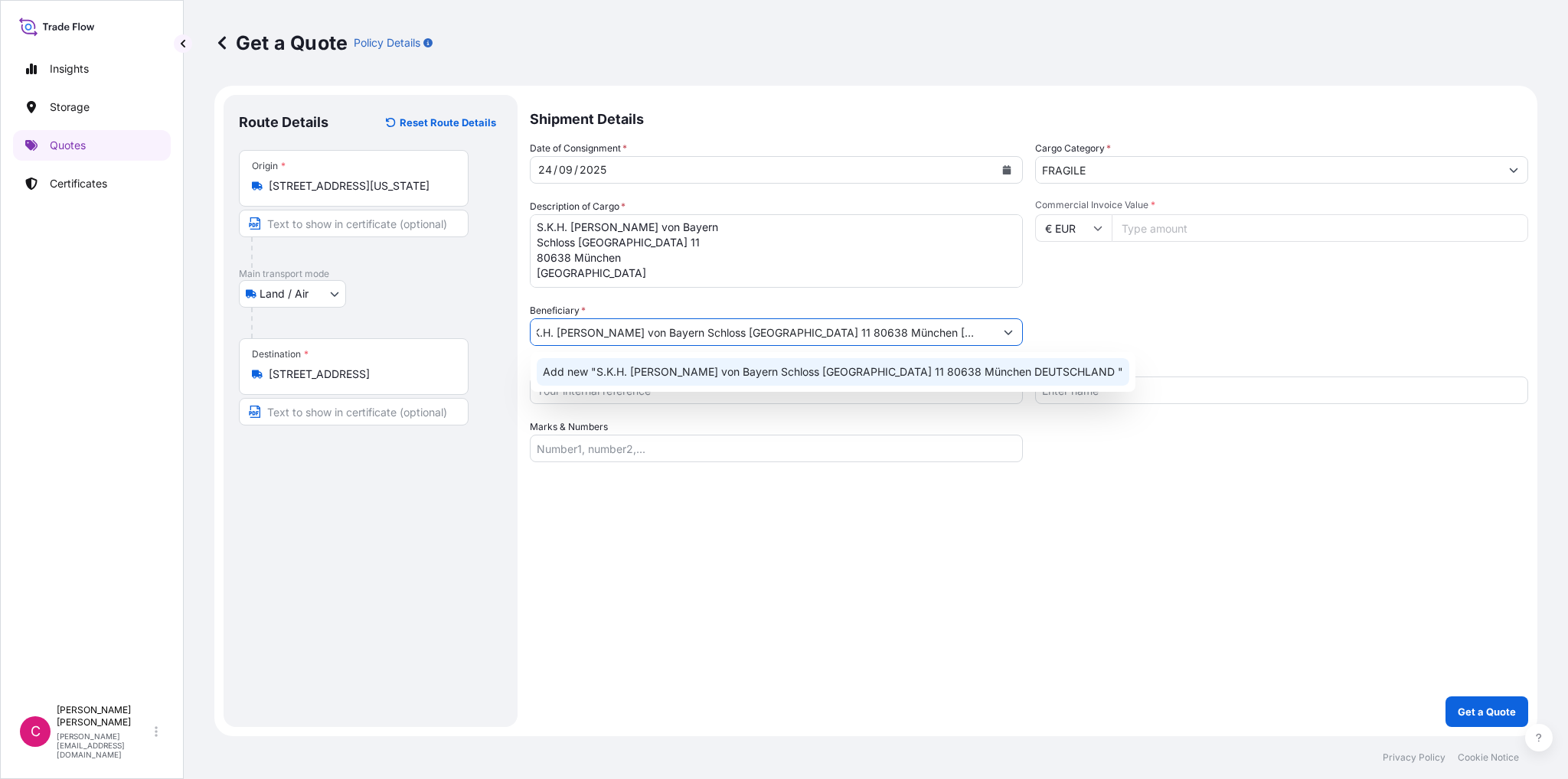
click at [682, 367] on span "Add new "S.K.H. [PERSON_NAME] von Bayern Schloss [GEOGRAPHIC_DATA] 11 80638 Mün…" at bounding box center [832, 372] width 580 height 15
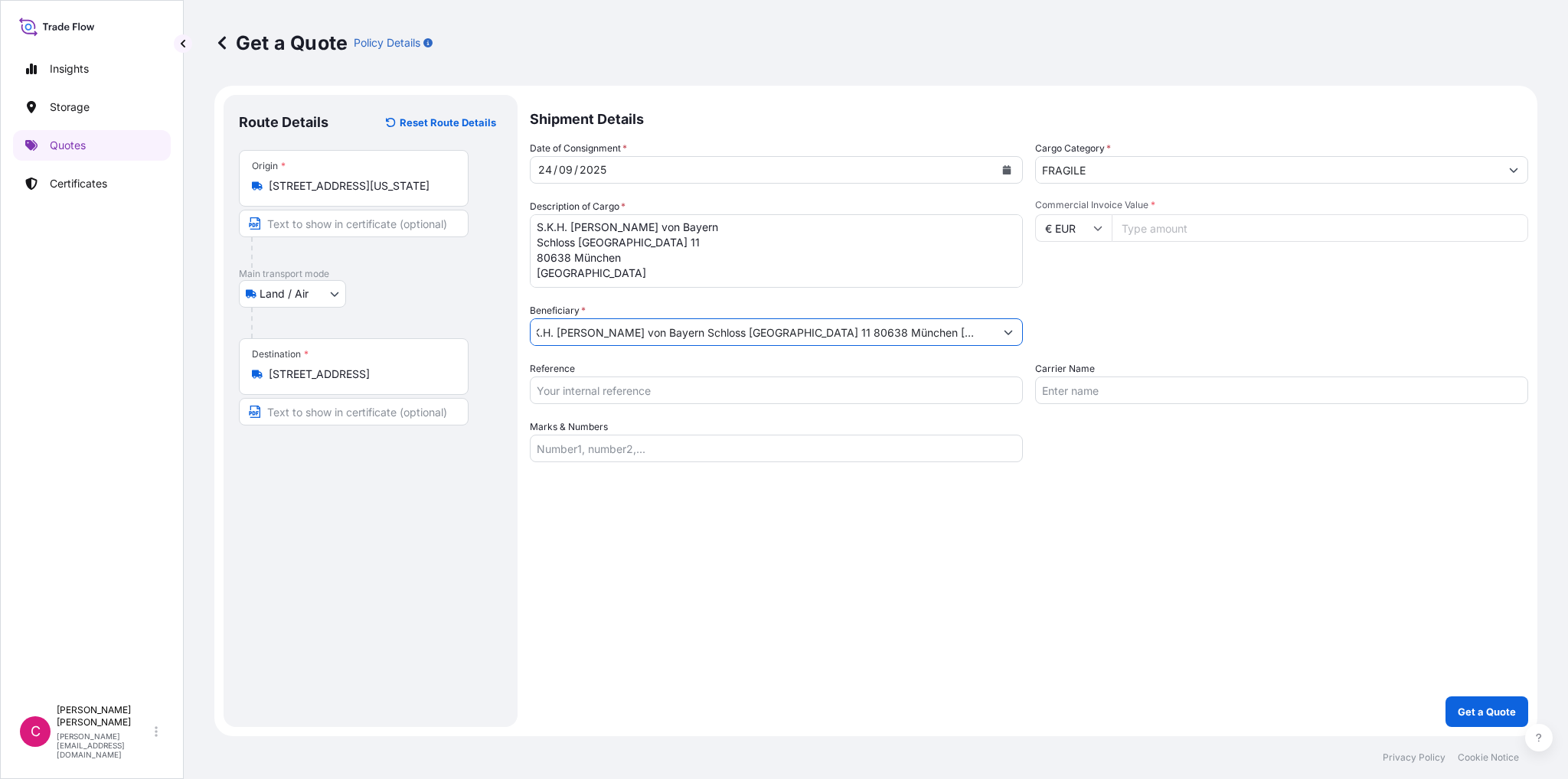
type input "S.K.H. [PERSON_NAME] von Bayern Schloss [GEOGRAPHIC_DATA] 11 80638 München [GEO…"
click at [661, 389] on input "Reference" at bounding box center [775, 390] width 493 height 27
type input "K-025242"
click at [1073, 393] on input "Carrier Name" at bounding box center [1281, 390] width 493 height 27
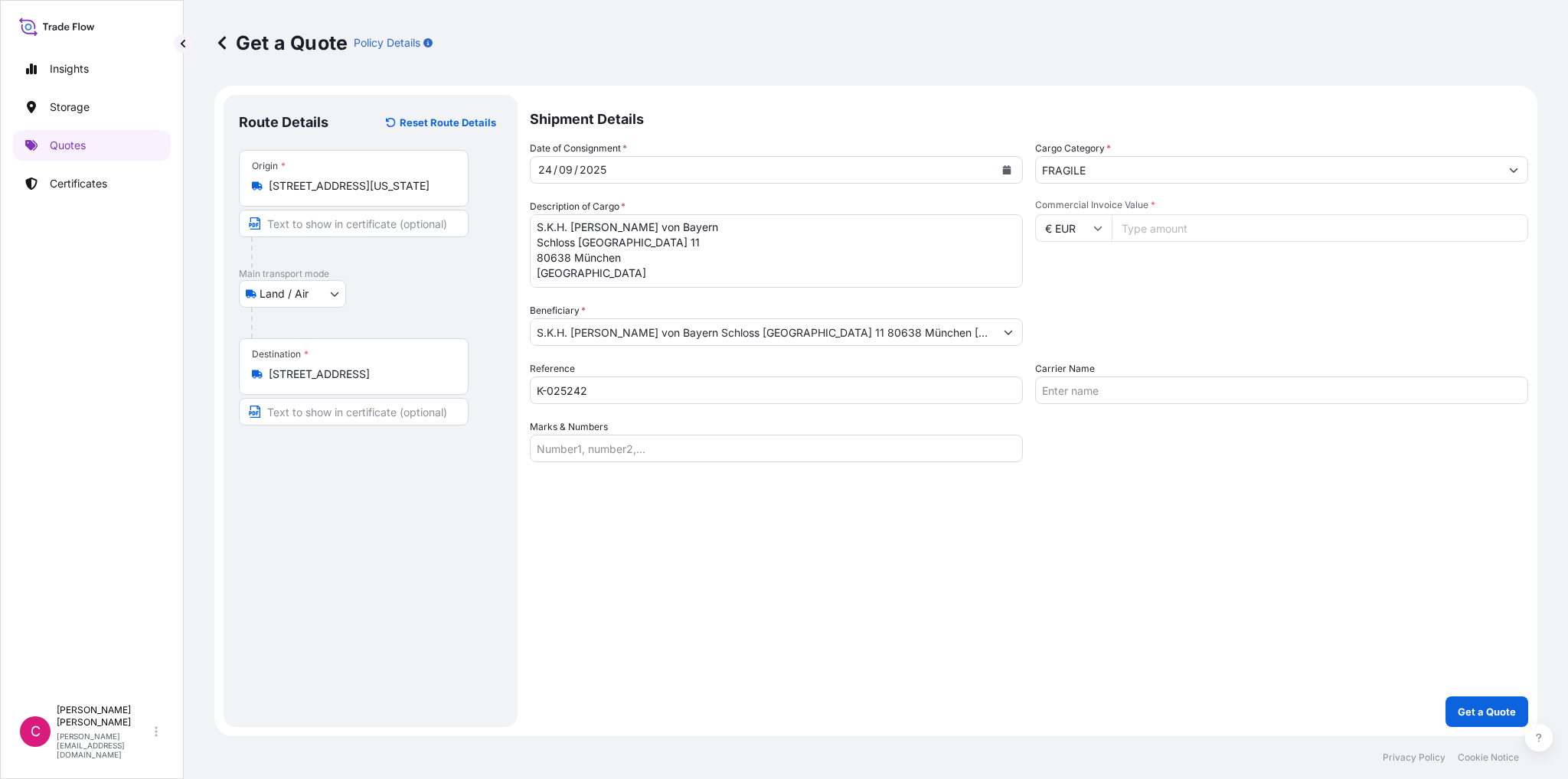
click at [1136, 225] on input "Commercial Invoice Value *" at bounding box center [1320, 227] width 417 height 27
click at [1080, 394] on input "Carrier Name" at bounding box center [1281, 390] width 493 height 27
type input "[PERSON_NAME]"
click at [1159, 232] on input "Commercial Invoice Value *" at bounding box center [1320, 227] width 417 height 27
type input "7500"
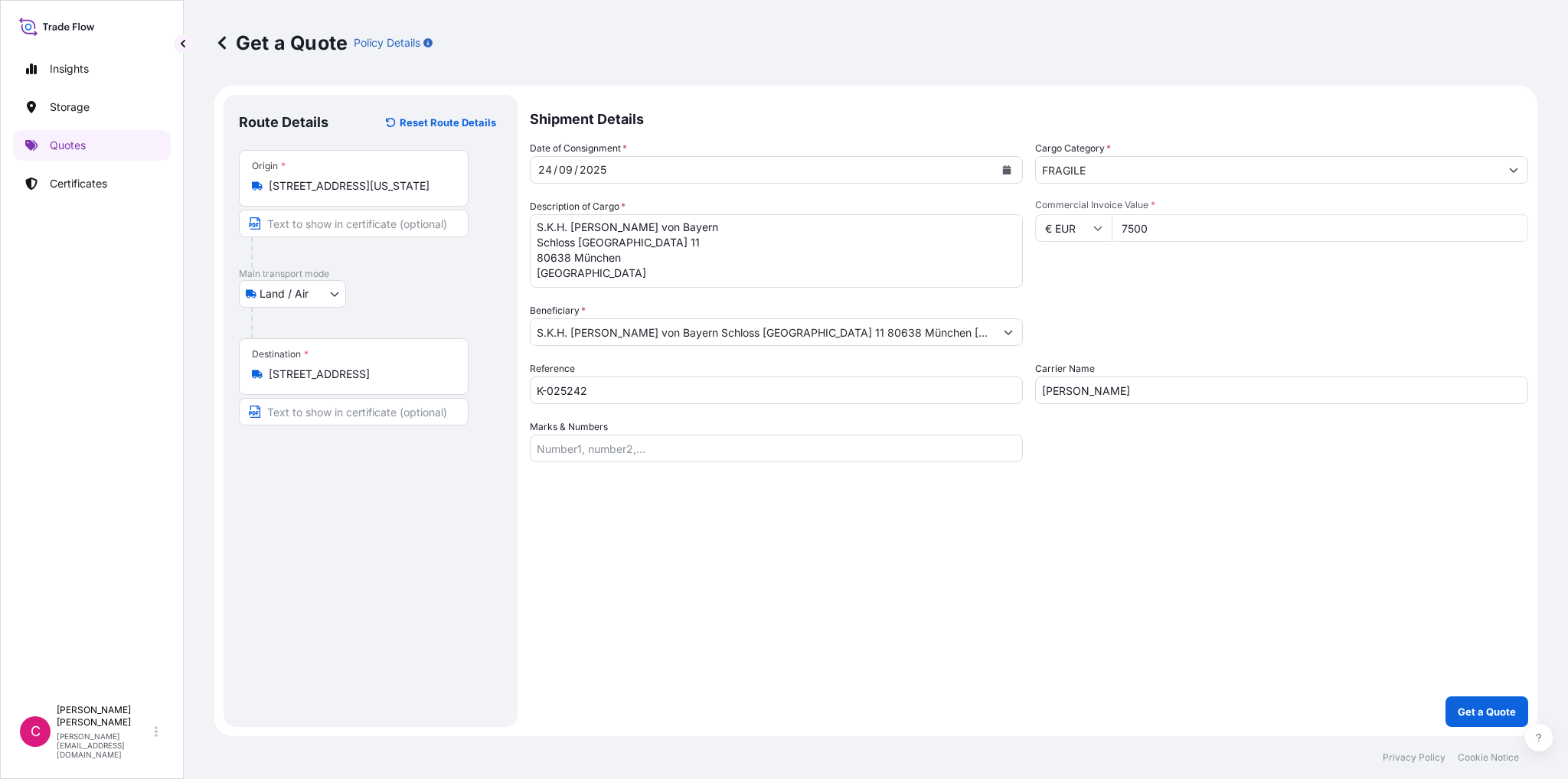
click at [1166, 279] on div "Commercial Invoice Value * € EUR 7500" at bounding box center [1281, 243] width 493 height 89
click at [1463, 707] on p "Get a Quote" at bounding box center [1486, 712] width 58 height 15
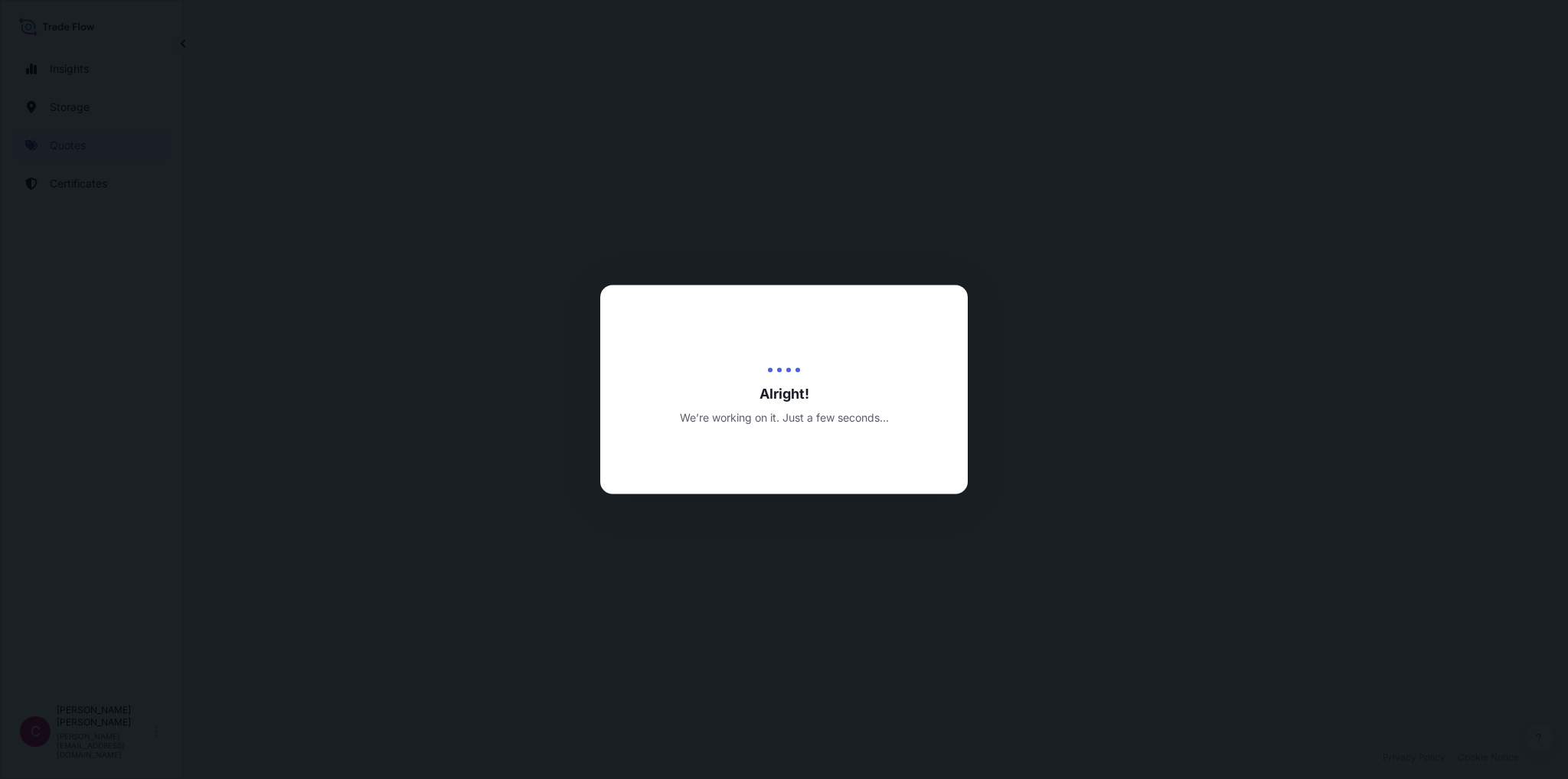
select select "Land / Air"
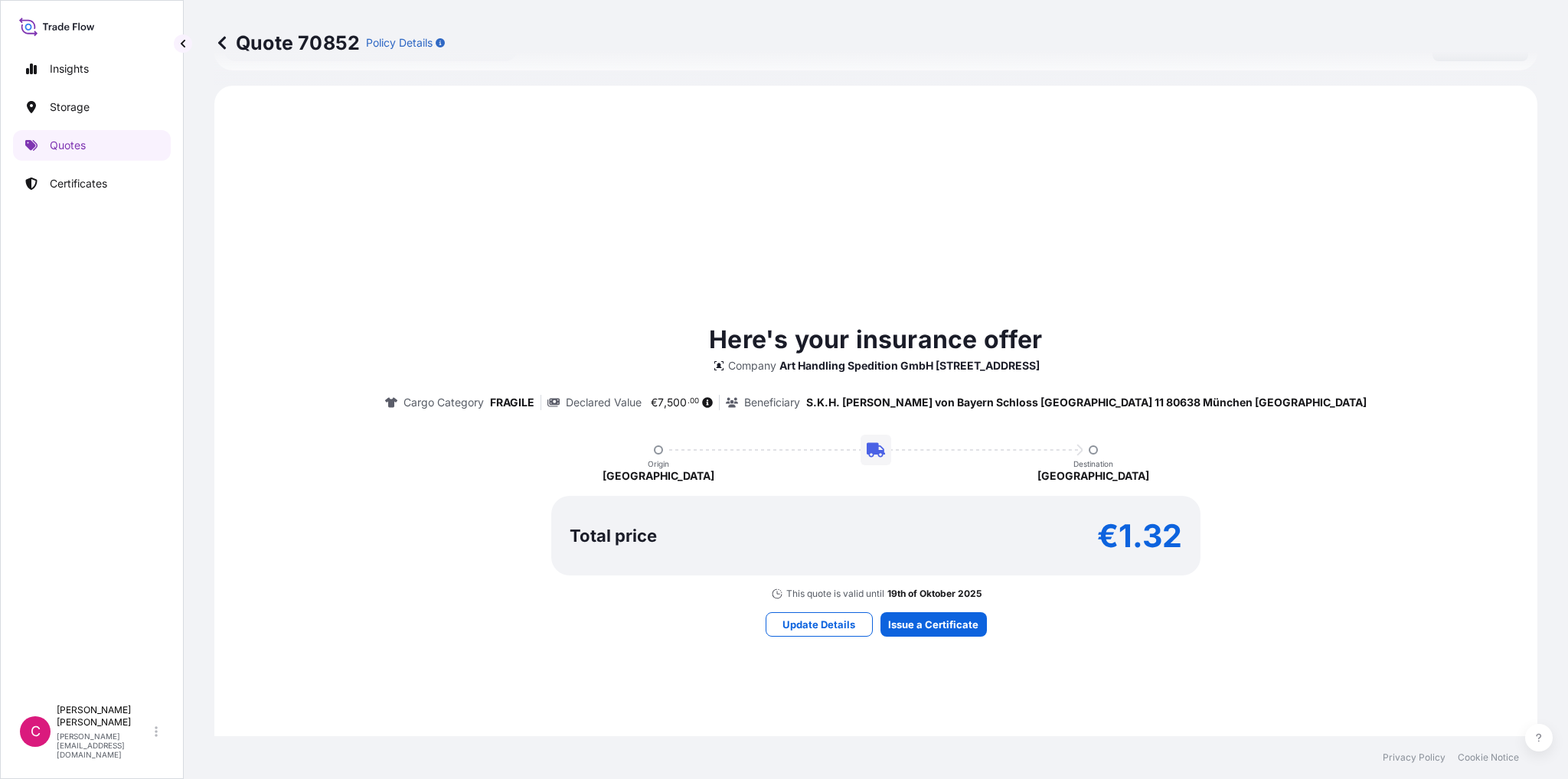
scroll to position [453, 0]
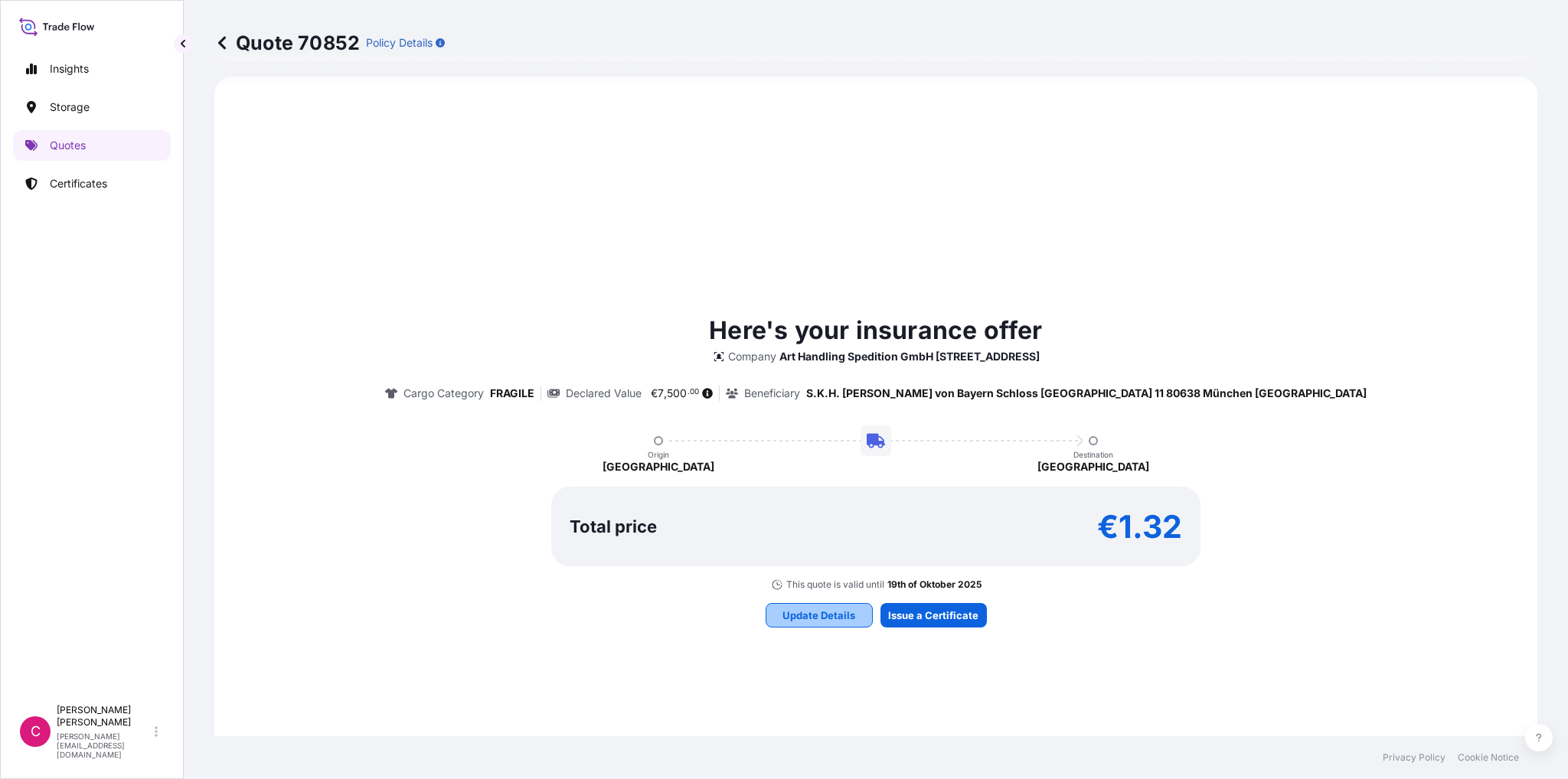
click at [828, 619] on p "Update Details" at bounding box center [818, 615] width 73 height 15
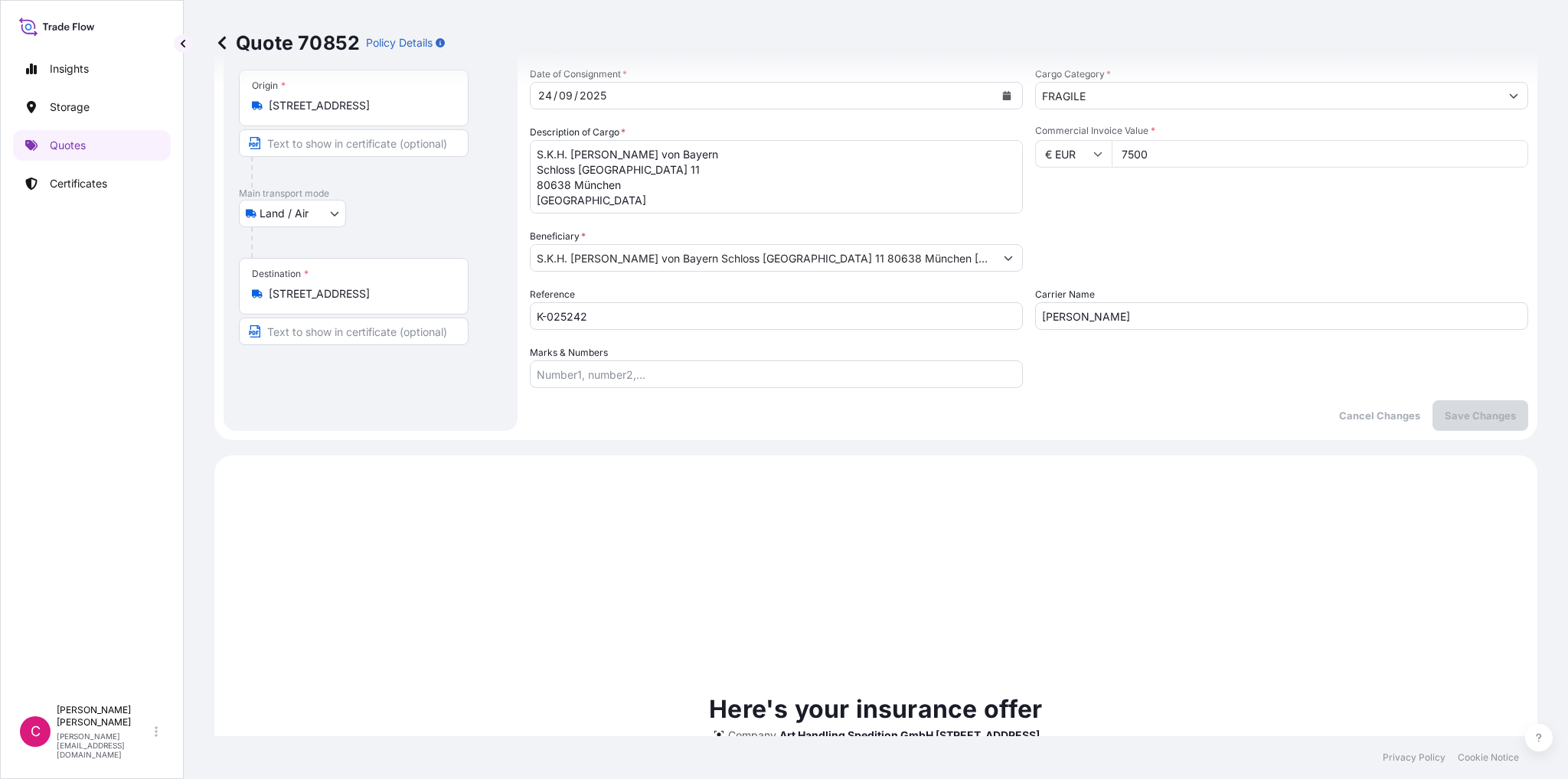
scroll to position [25, 0]
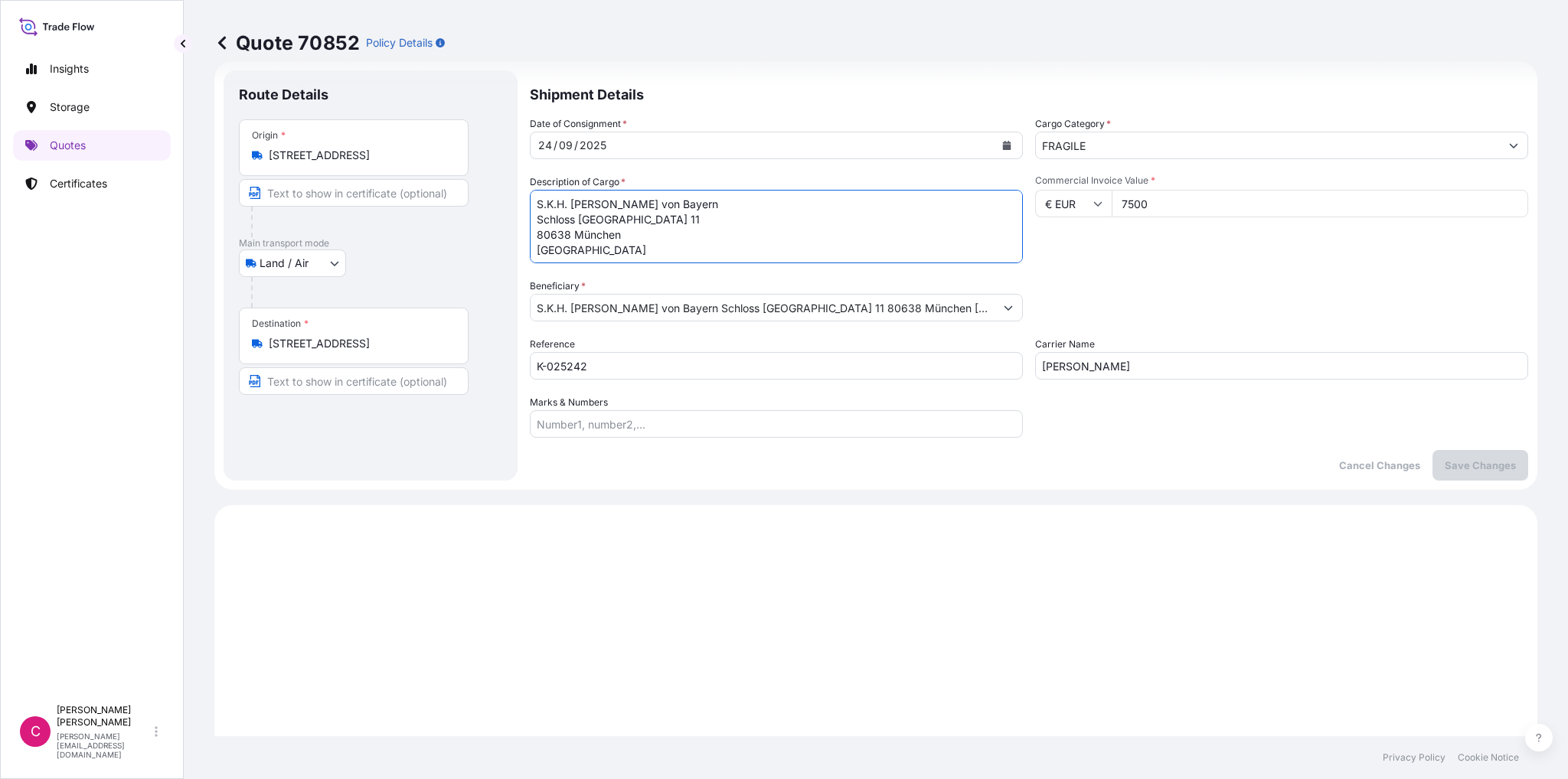
drag, startPoint x: 539, startPoint y: 202, endPoint x: 647, endPoint y: 246, distance: 116.6
click at [647, 246] on textarea "S.K.H. [PERSON_NAME] von Bayern Schloss [GEOGRAPHIC_DATA] 11 80638 München [GEO…" at bounding box center [775, 226] width 493 height 74
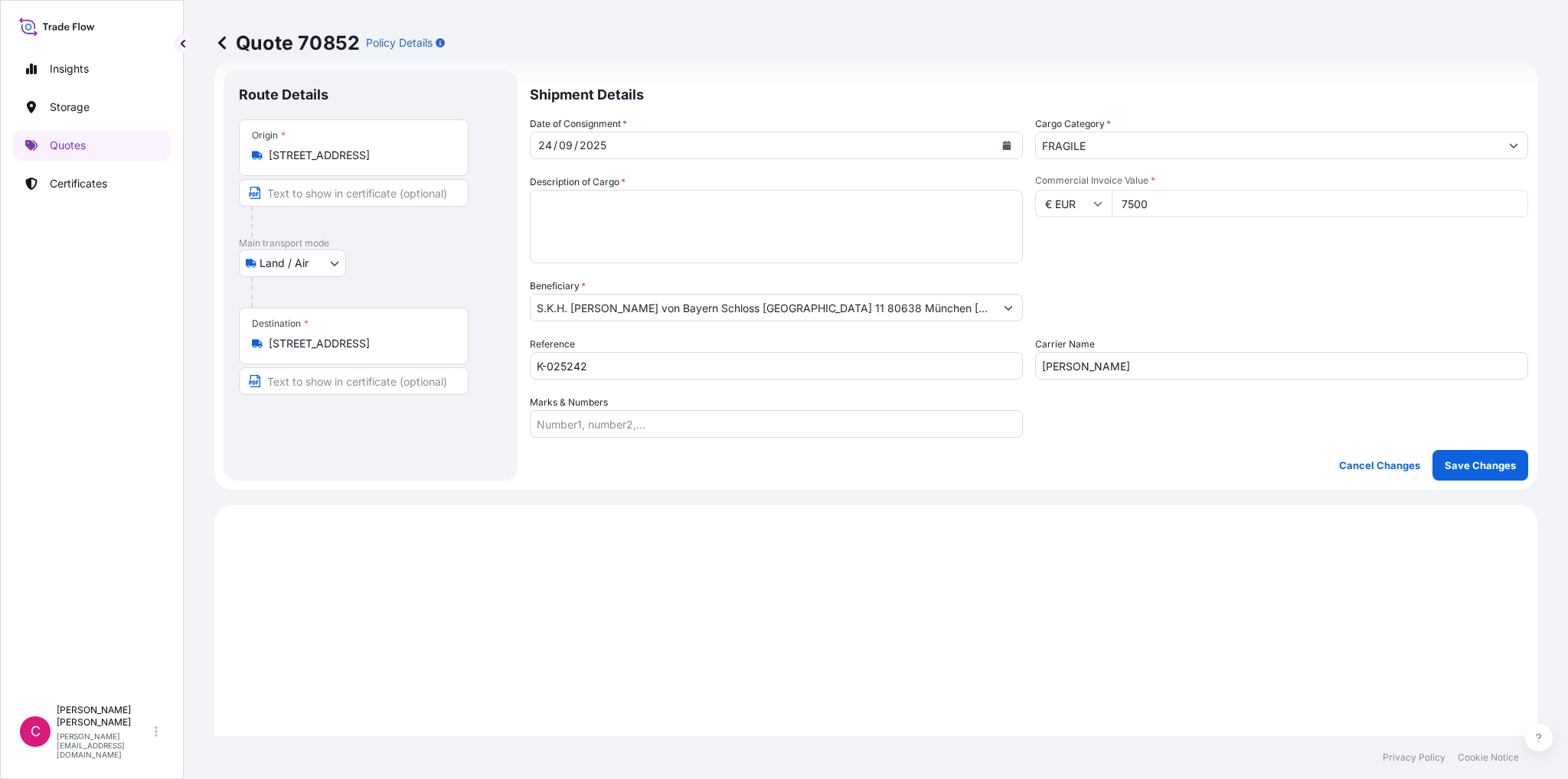
click at [551, 203] on textarea "S.K.H. [PERSON_NAME] von Bayern Schloss [GEOGRAPHIC_DATA] 11 80638 München [GEO…" at bounding box center [775, 226] width 493 height 74
paste textarea "2 x HANDGEFERTIGTE KERAMIKEN, ORIGINAL KUNSTWERKE HERGESTELLT [PERSON_NAME], IN…"
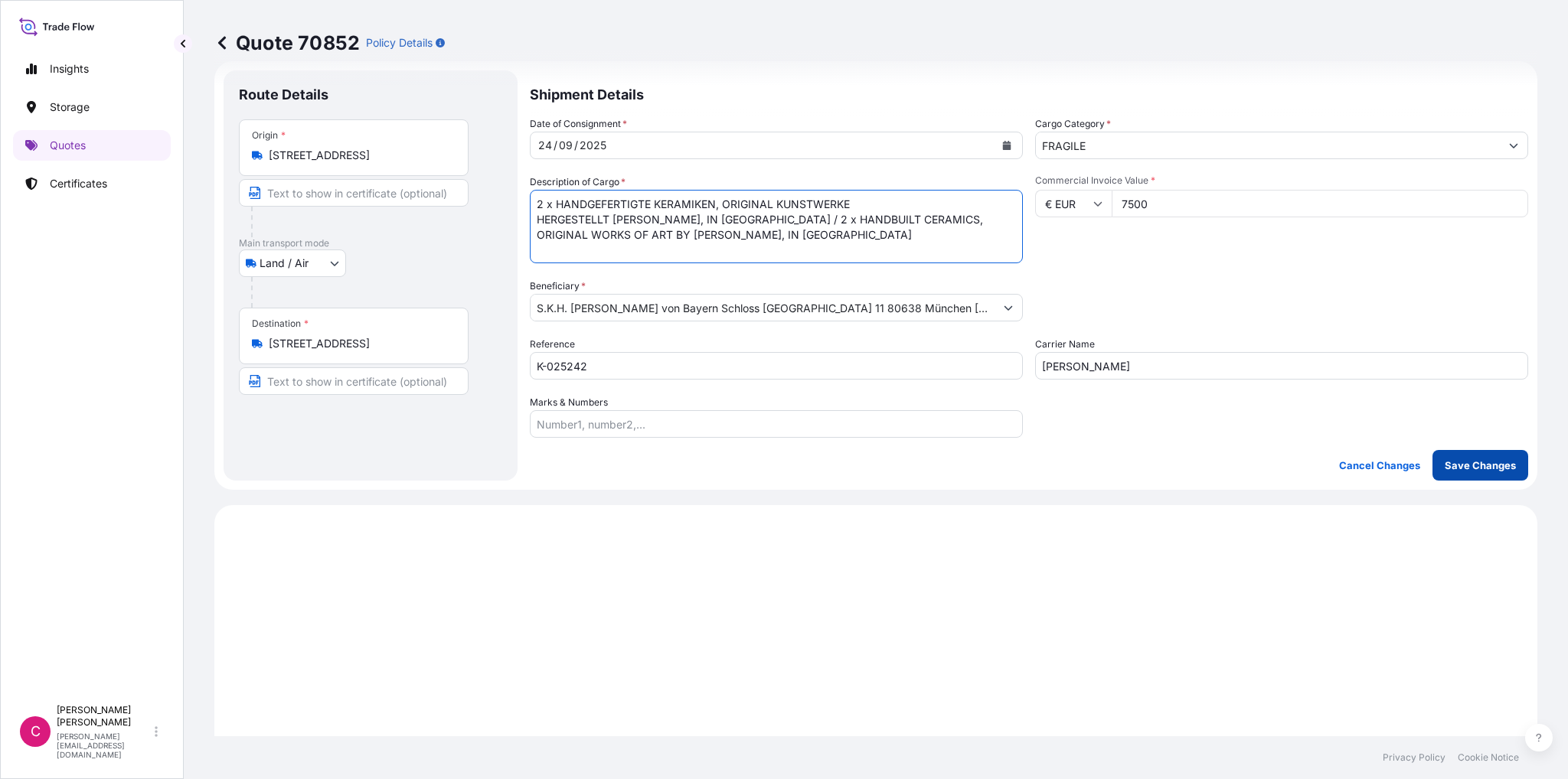
type textarea "2 x HANDGEFERTIGTE KERAMIKEN, ORIGINAL KUNSTWERKE HERGESTELLT [PERSON_NAME], IN…"
click at [1485, 474] on button "Save Changes" at bounding box center [1480, 465] width 96 height 30
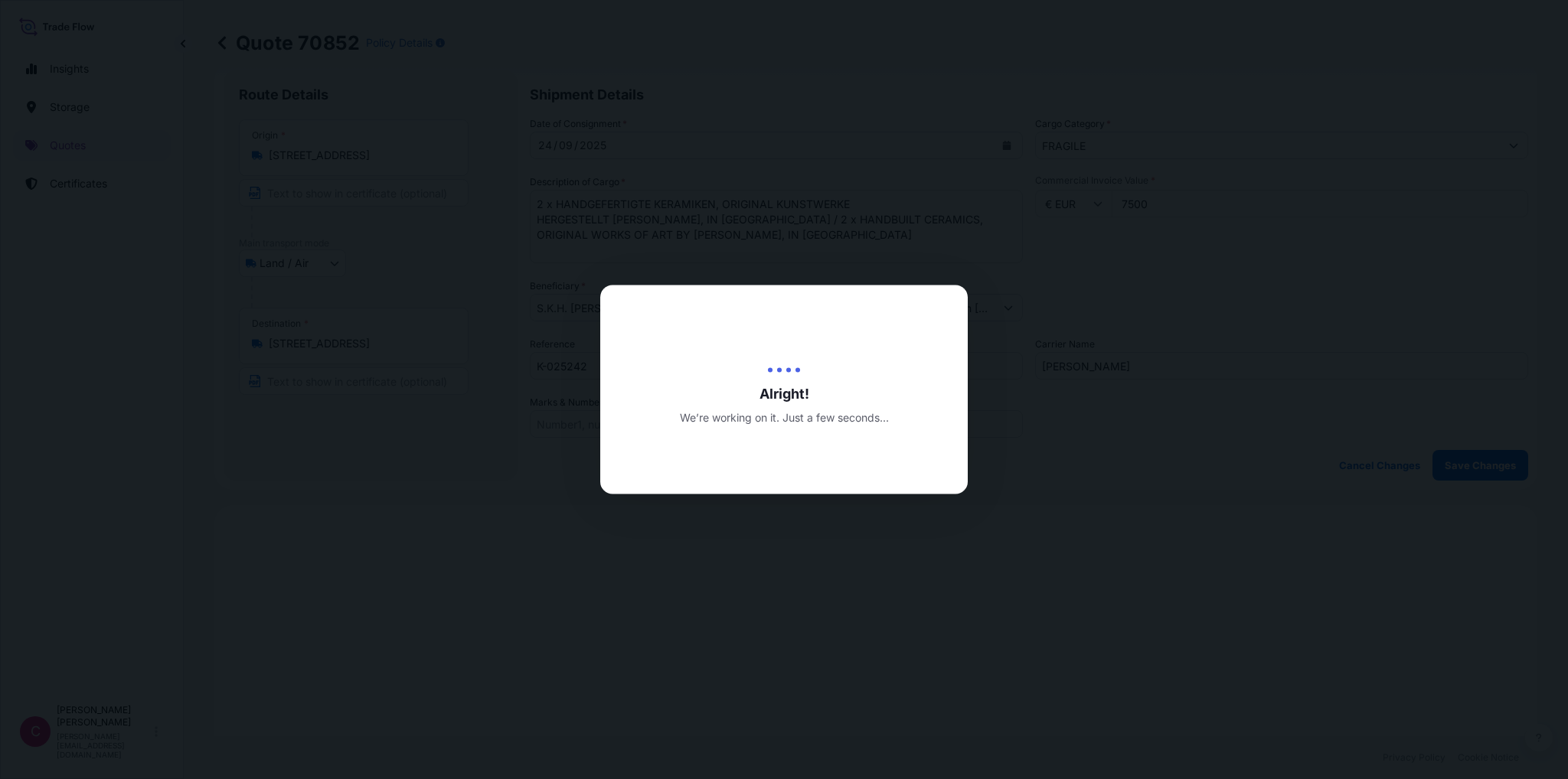
type input "[DATE]"
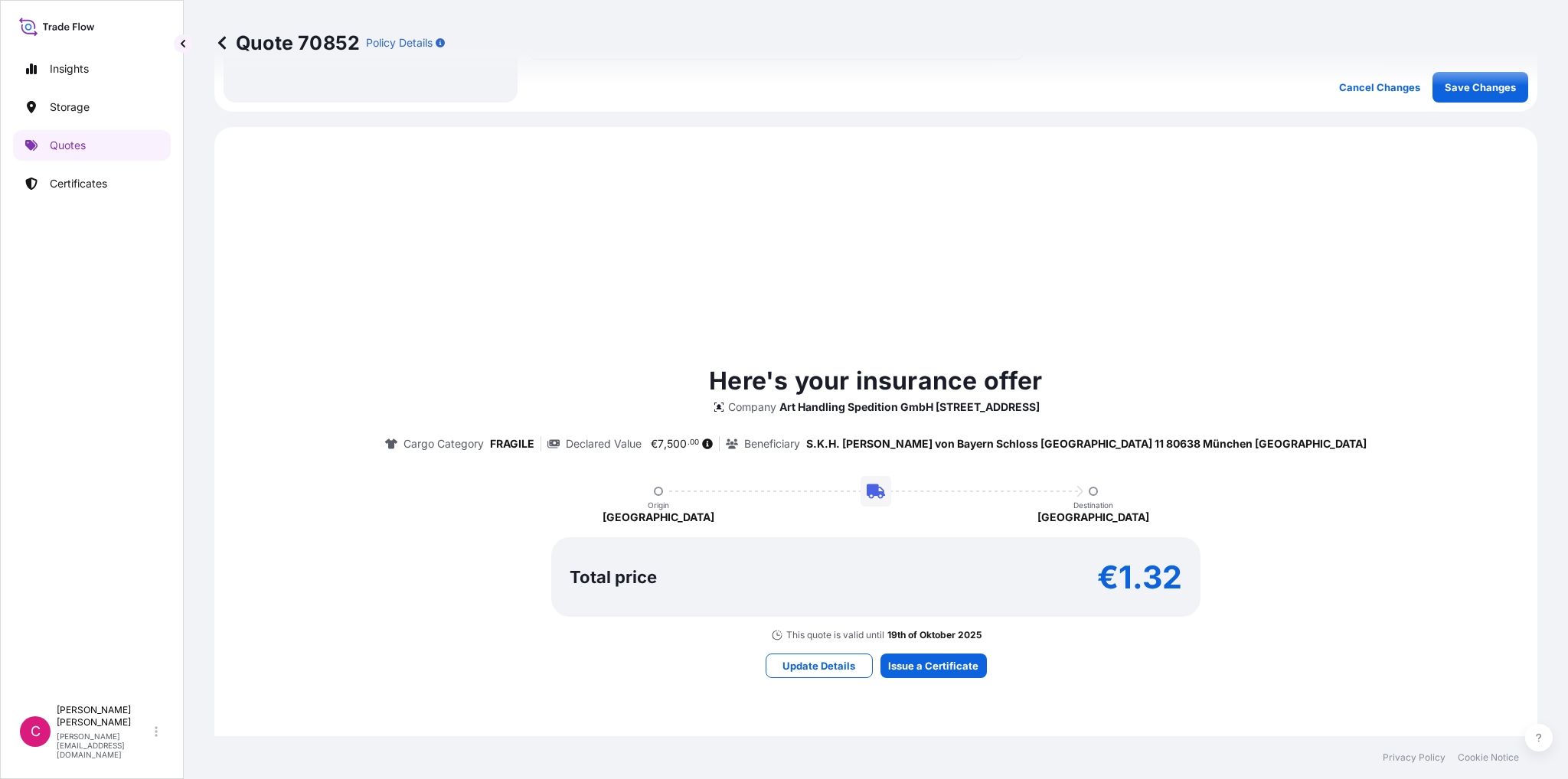
scroll to position [453, 0]
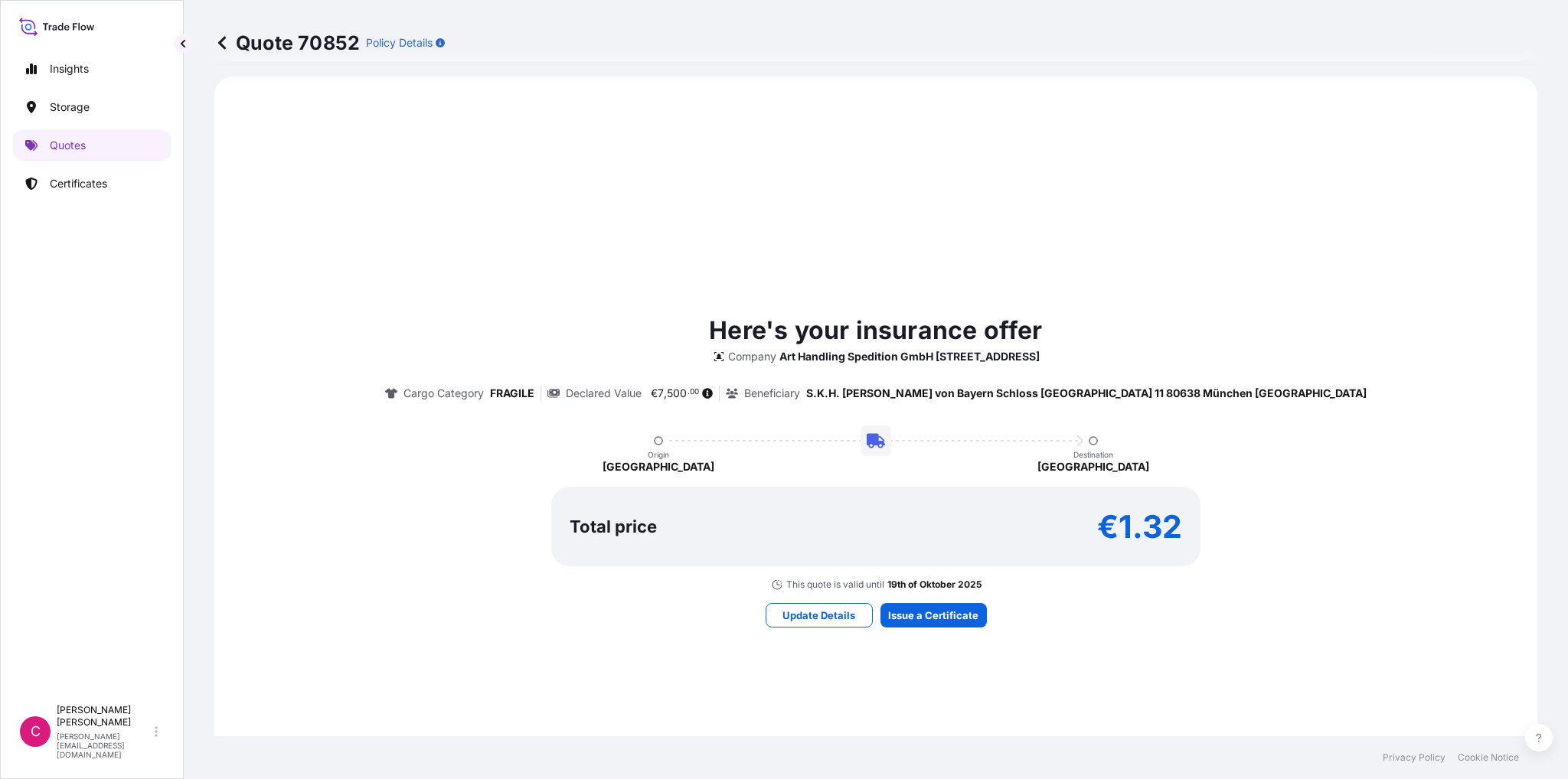
select select "Land / Air"
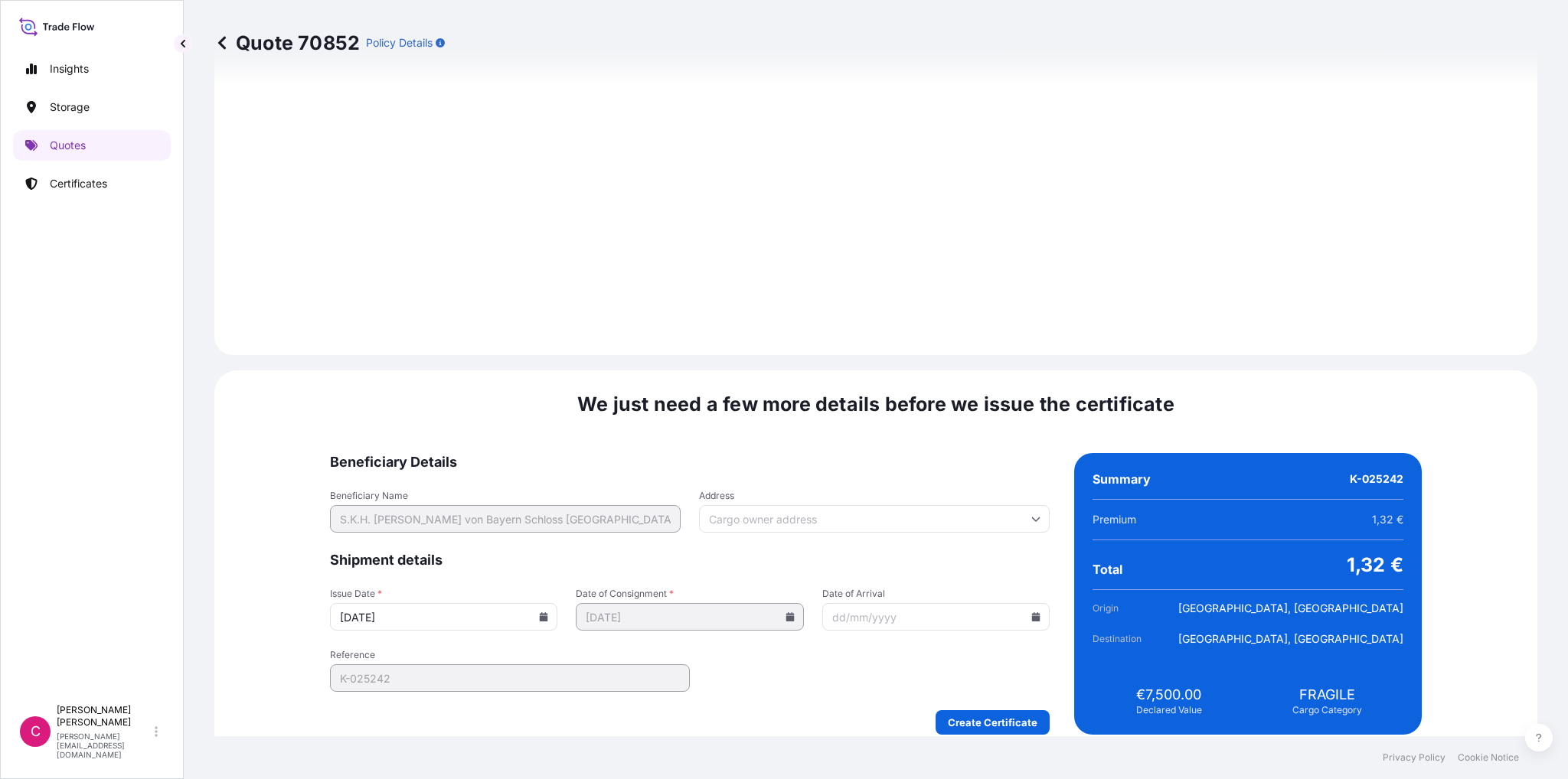
scroll to position [1382, 0]
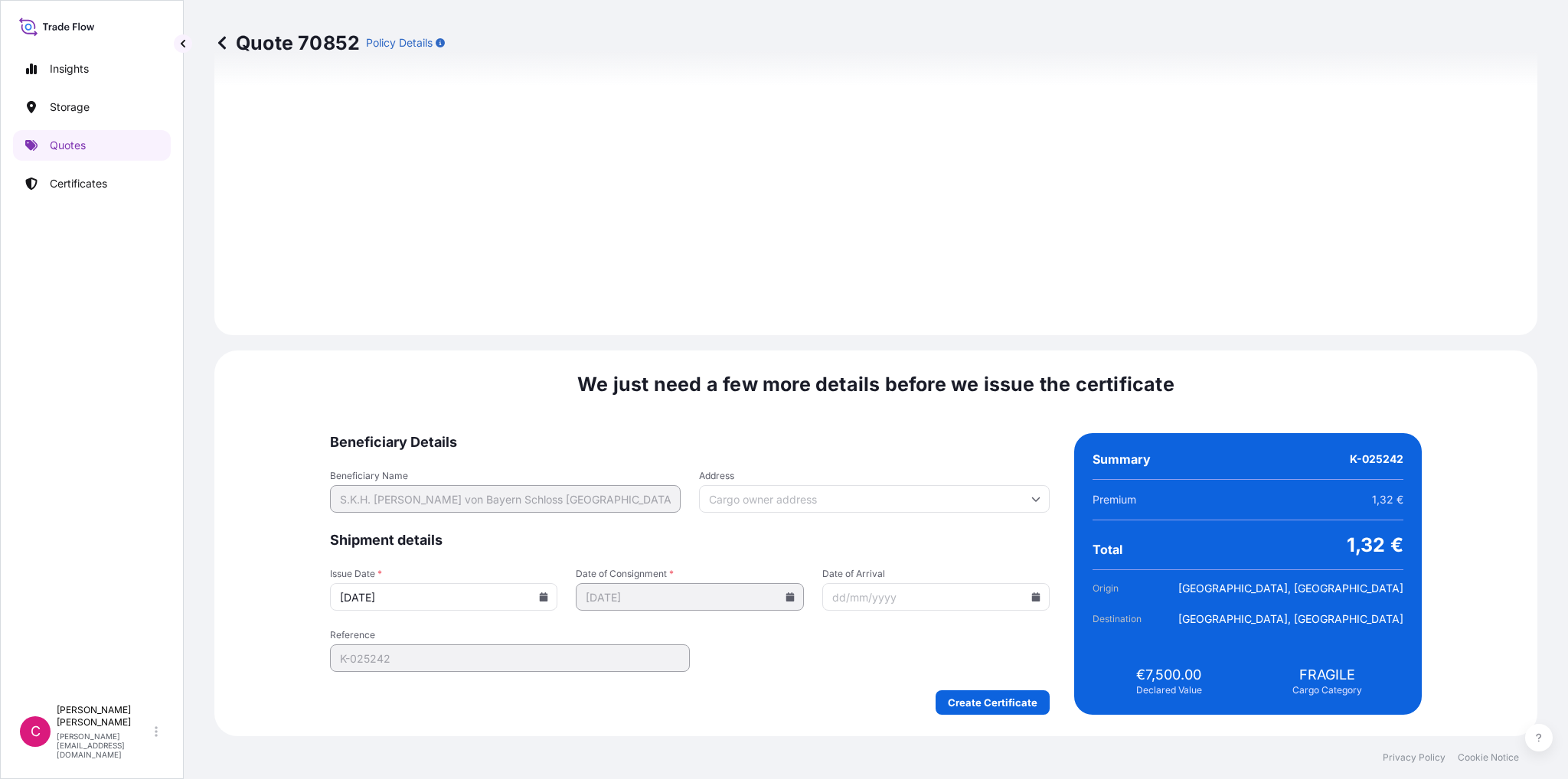
click at [1032, 598] on icon at bounding box center [1036, 597] width 9 height 9
click at [852, 524] on button "30" at bounding box center [846, 519] width 25 height 25
type input "[DATE]"
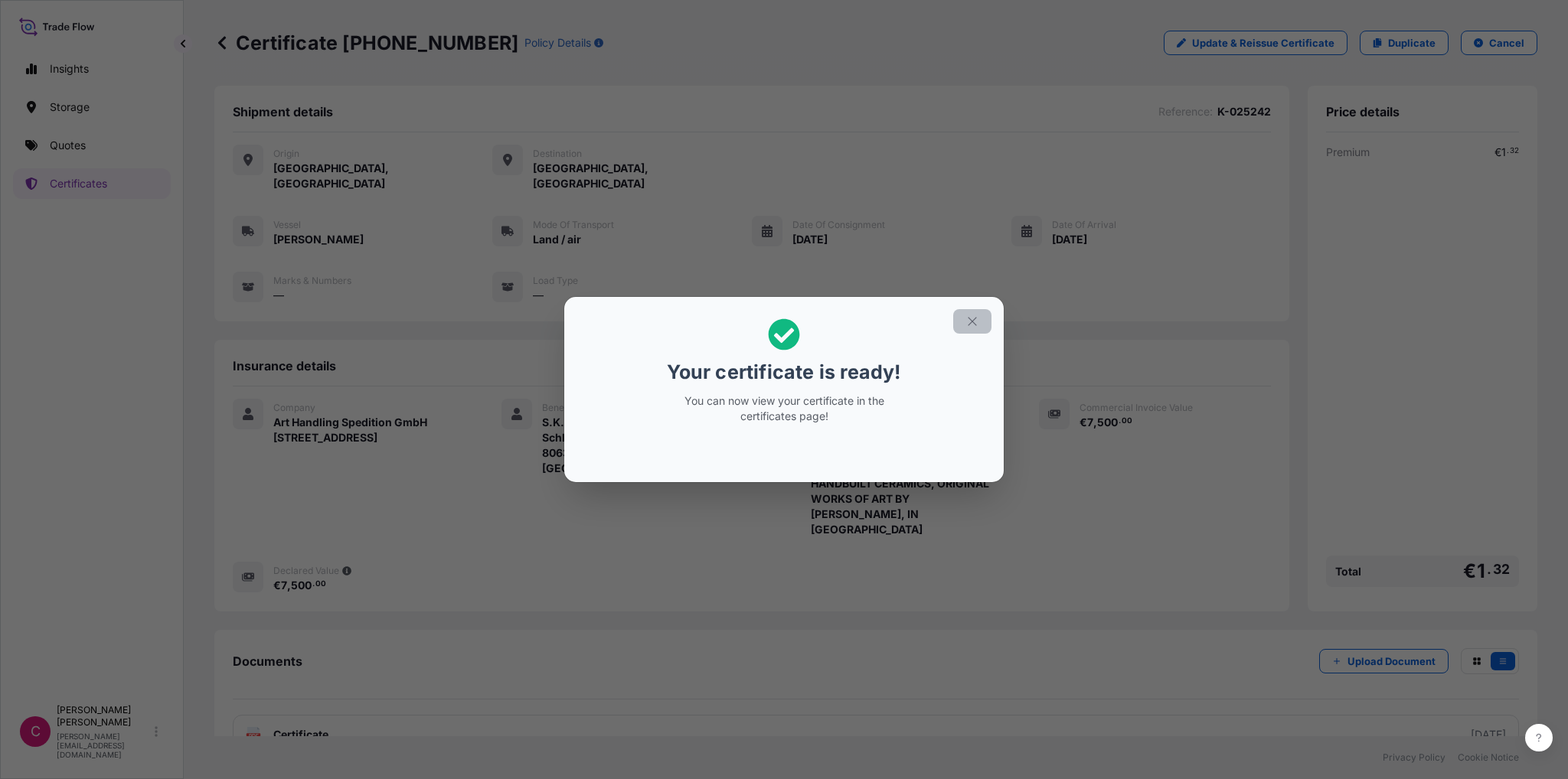
click at [972, 322] on icon "button" at bounding box center [971, 321] width 14 height 14
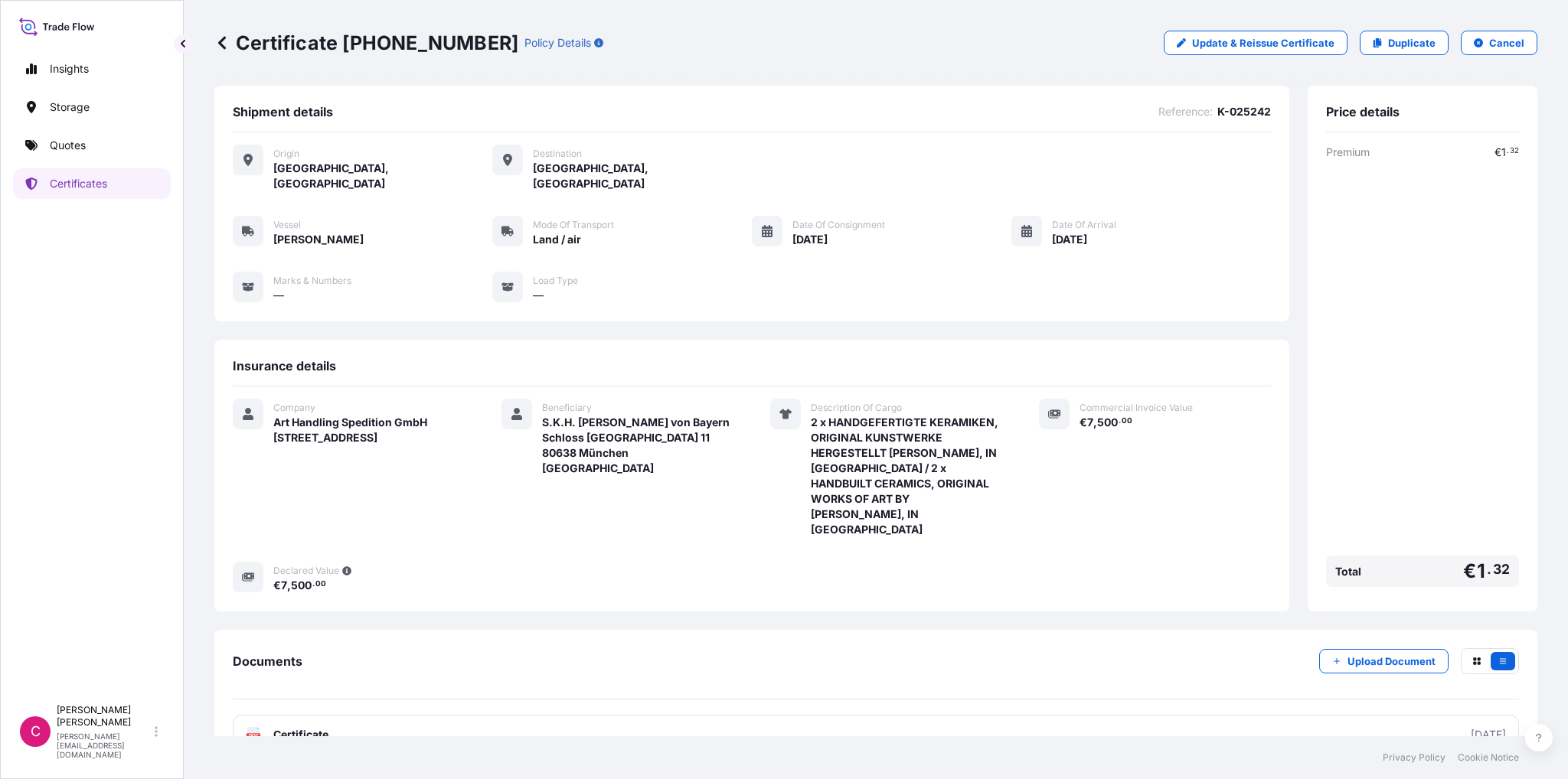
scroll to position [2, 0]
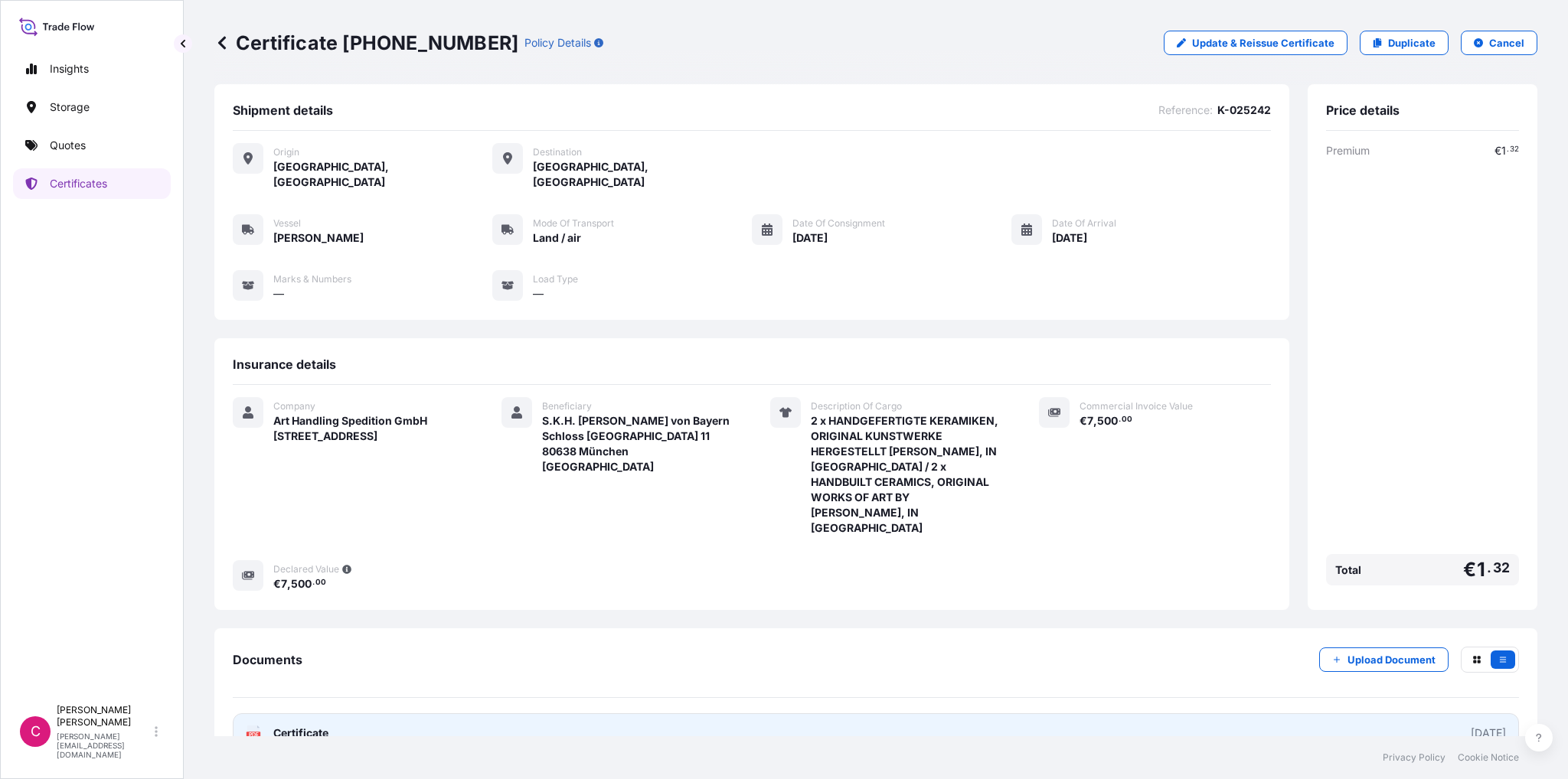
click at [1005, 713] on link "PDF Certificate [DATE]" at bounding box center [876, 733] width 1286 height 40
